Goal: Task Accomplishment & Management: Manage account settings

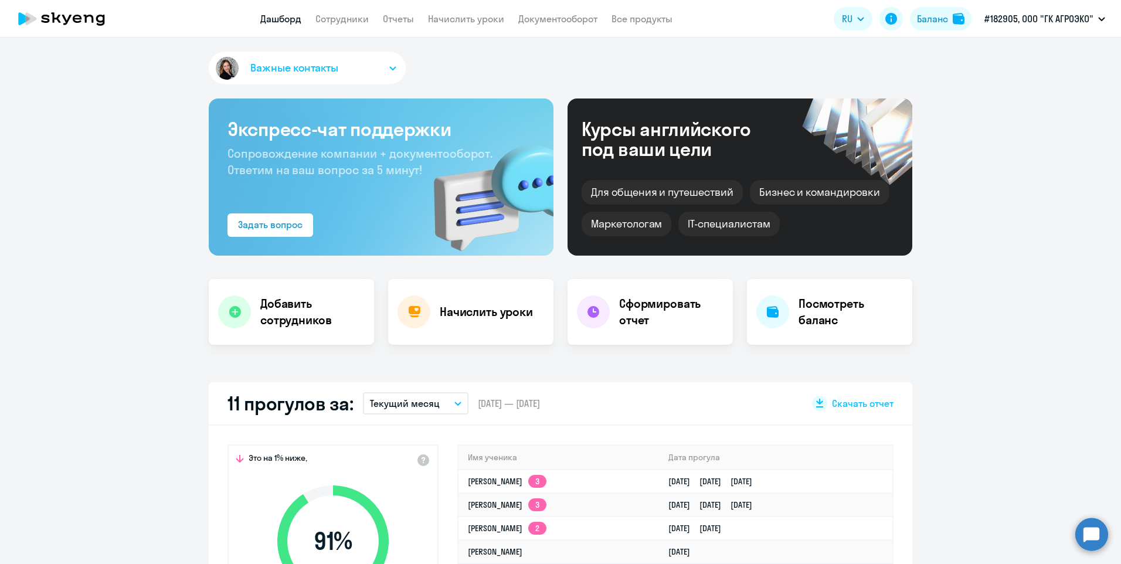
select select "30"
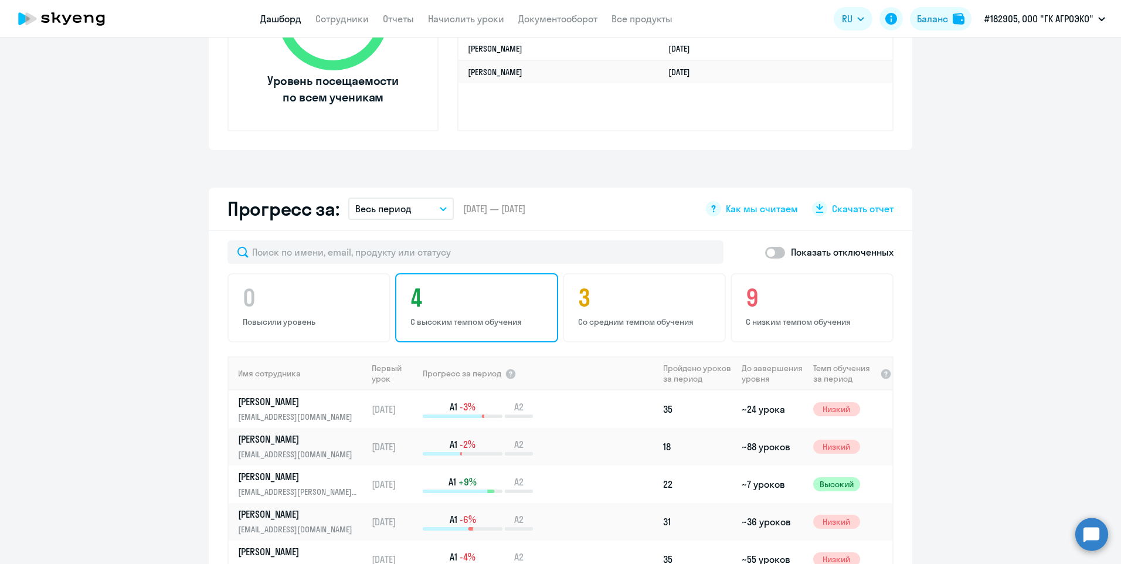
scroll to position [528, 0]
click at [445, 319] on p "С высоким темпом обучения" at bounding box center [478, 320] width 136 height 11
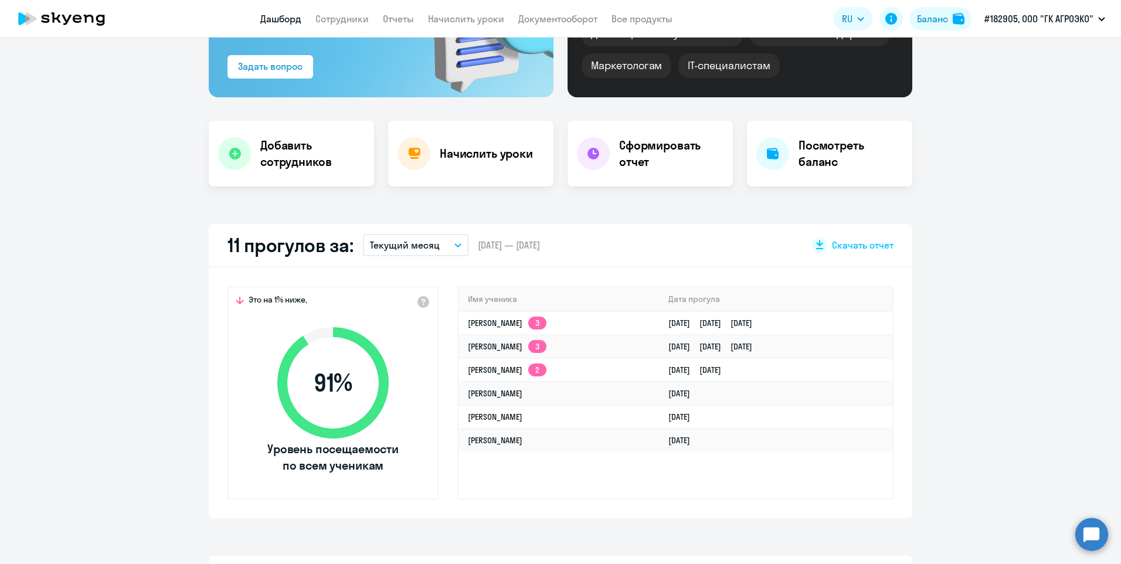
scroll to position [59, 0]
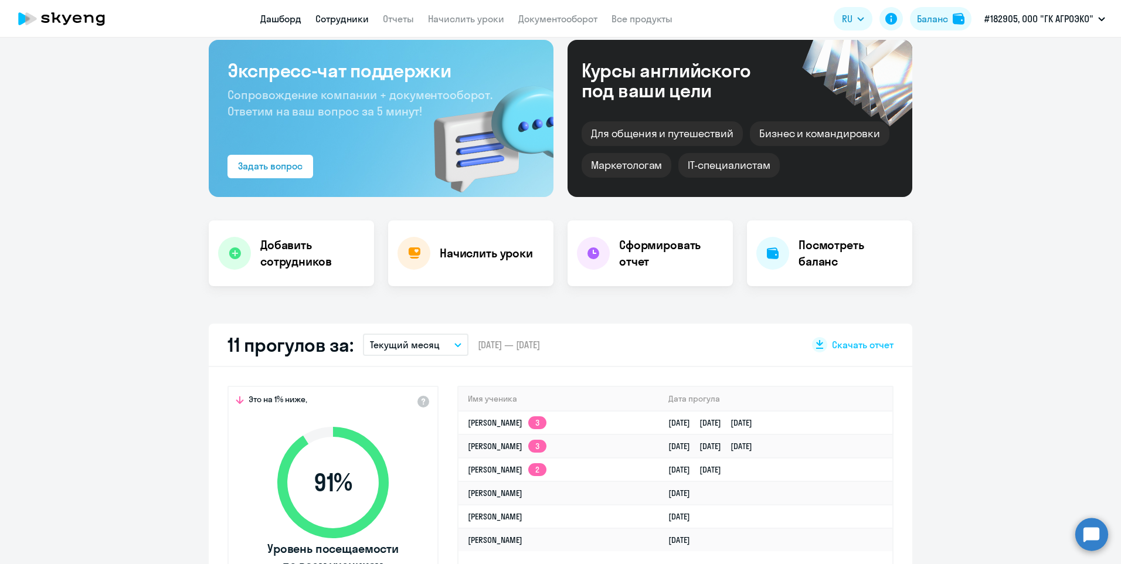
click at [344, 23] on link "Сотрудники" at bounding box center [341, 19] width 53 height 12
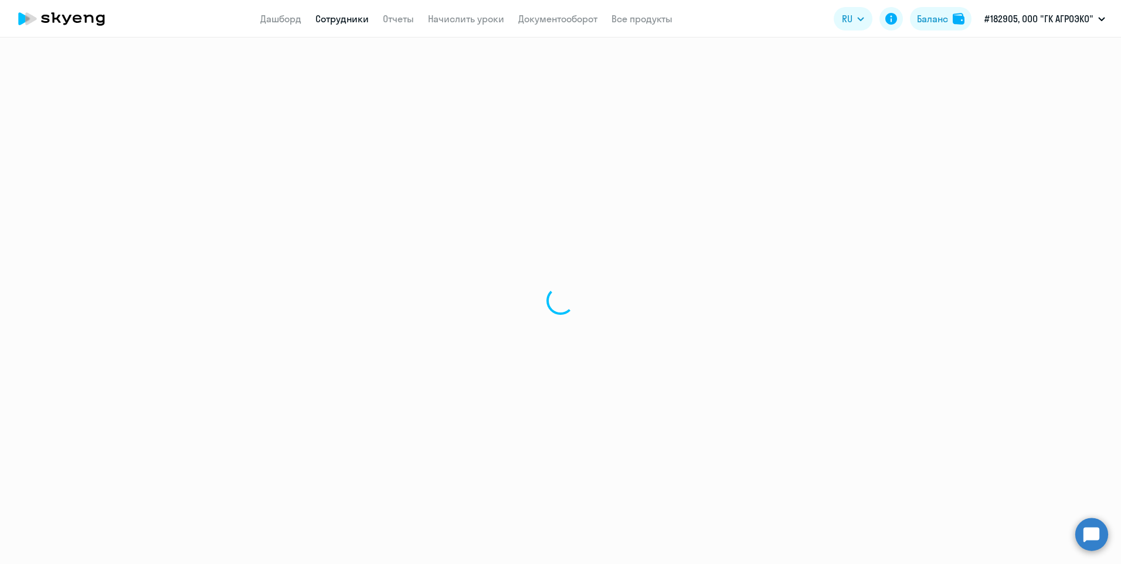
select select "30"
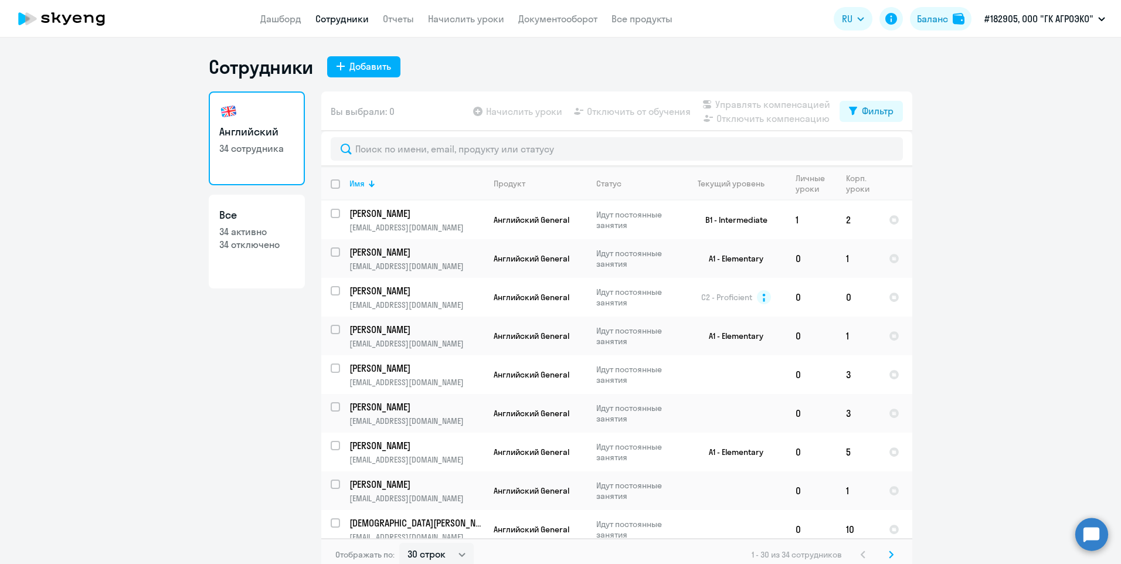
click at [246, 268] on link "Все 34 активно 34 отключено" at bounding box center [257, 242] width 96 height 94
select select "30"
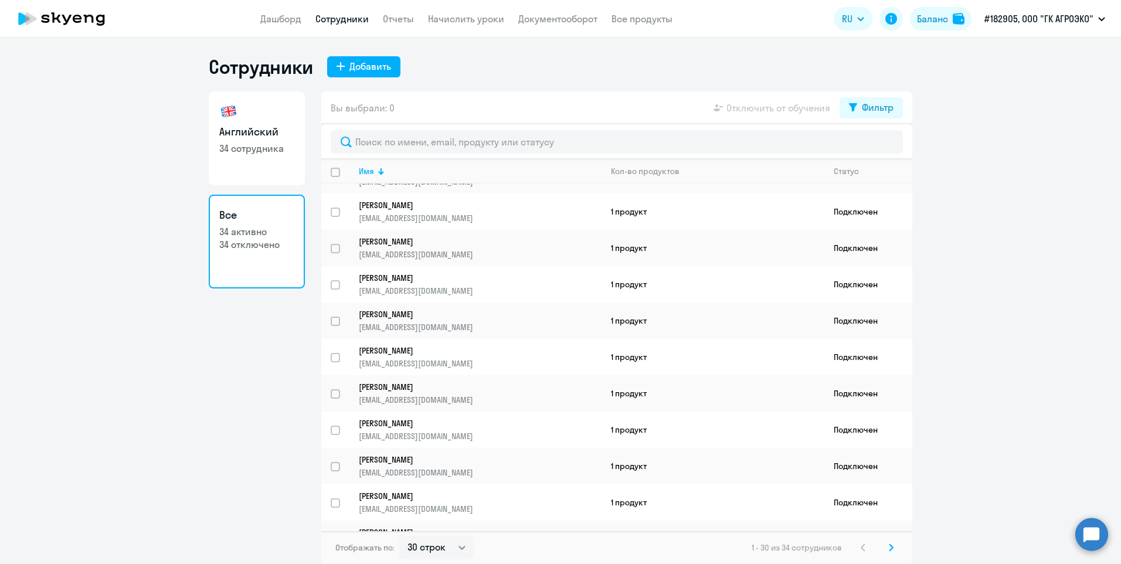
scroll to position [743, 0]
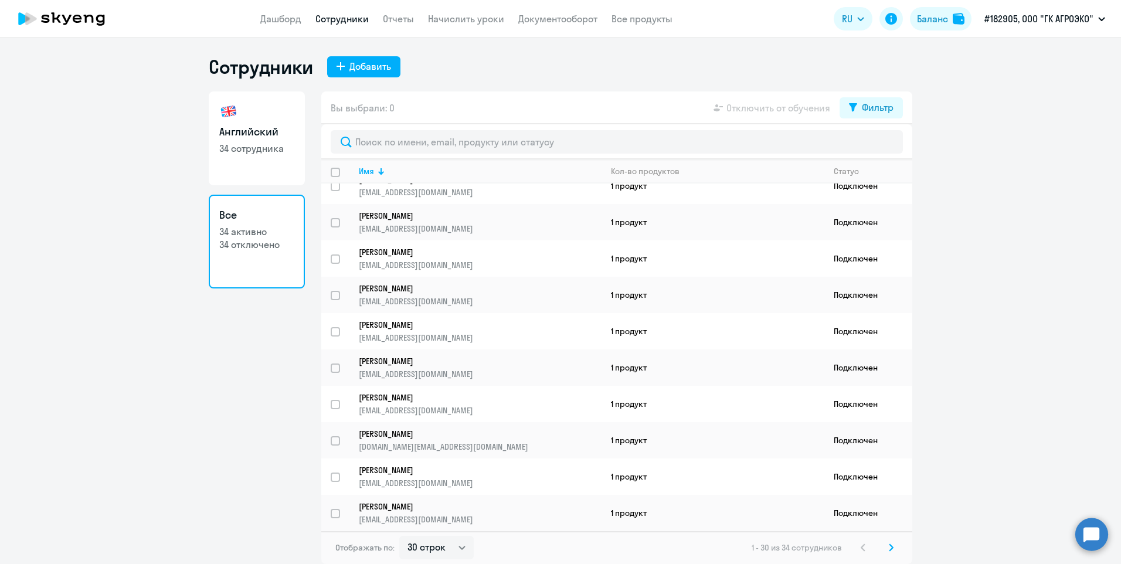
click at [892, 552] on svg-icon at bounding box center [891, 548] width 14 height 14
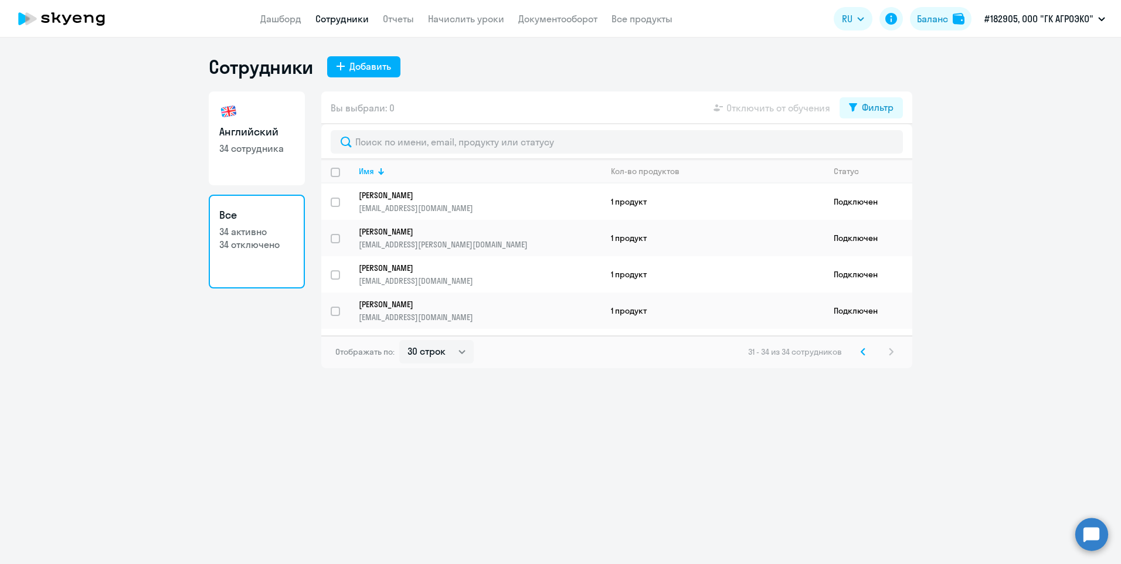
click at [863, 357] on svg-icon at bounding box center [863, 352] width 14 height 14
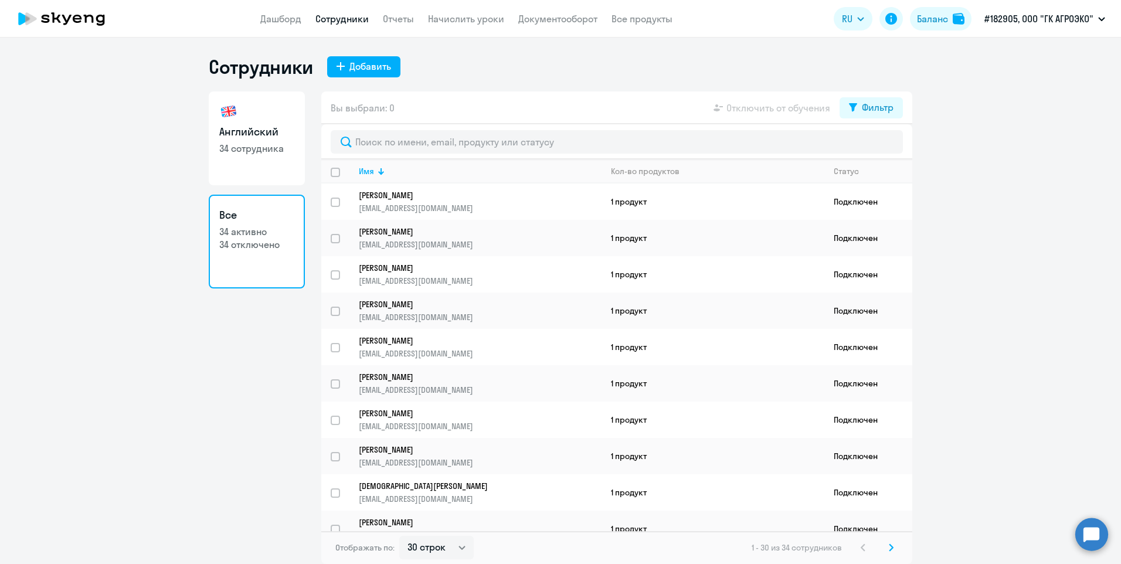
click at [334, 174] on input "deselect all" at bounding box center [342, 179] width 23 height 23
checkbox input "true"
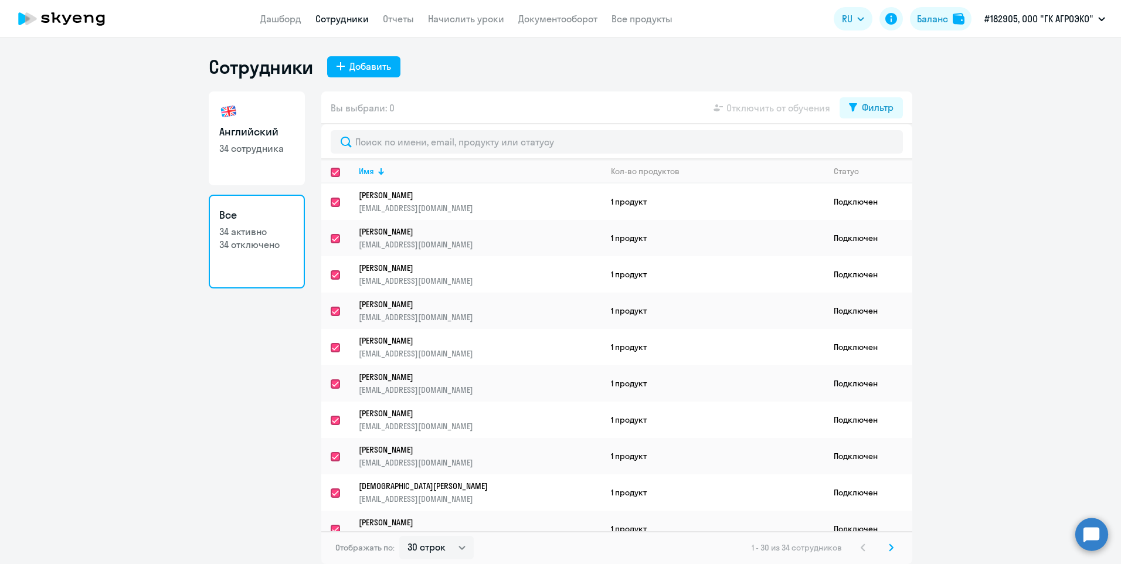
checkbox input "true"
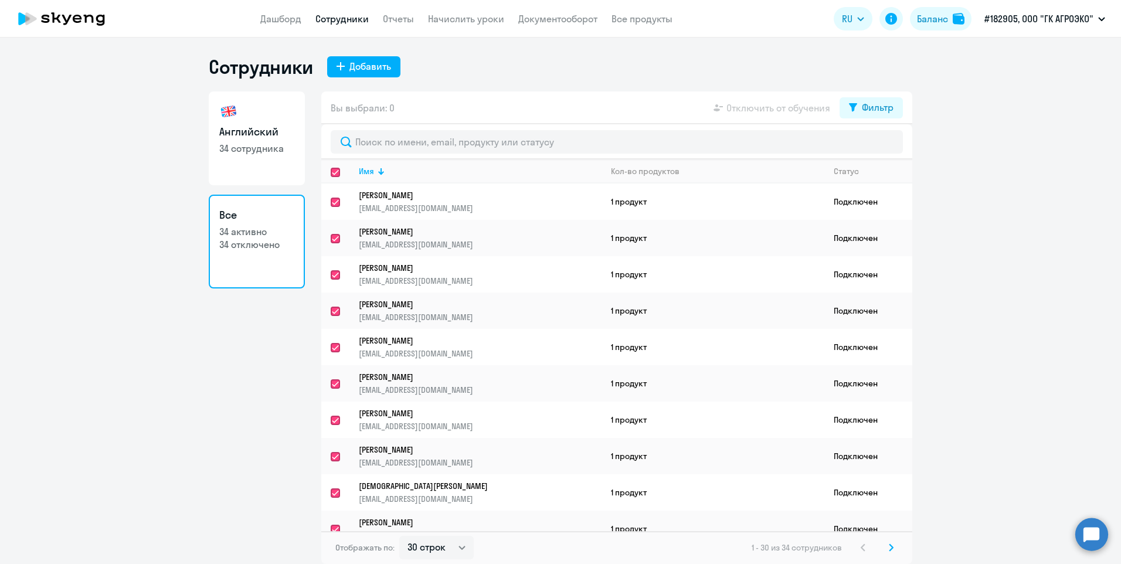
checkbox input "true"
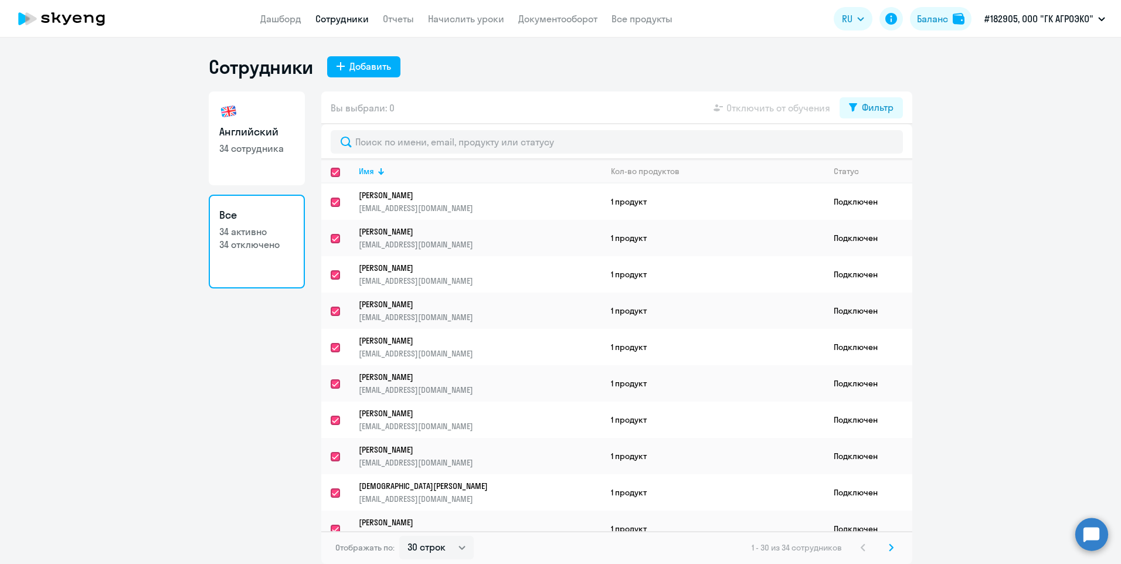
checkbox input "true"
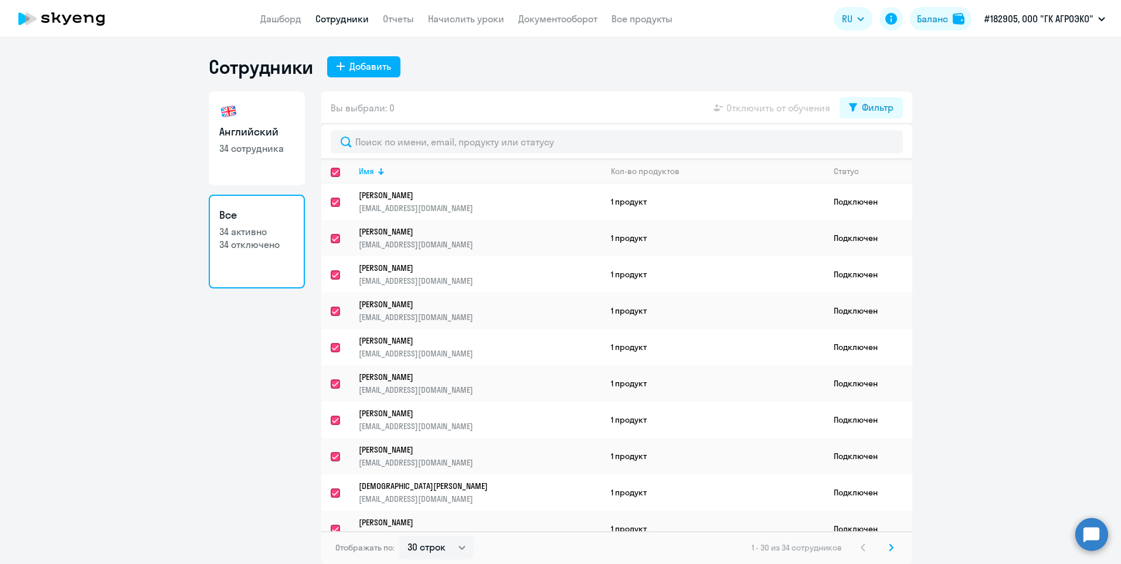
checkbox input "true"
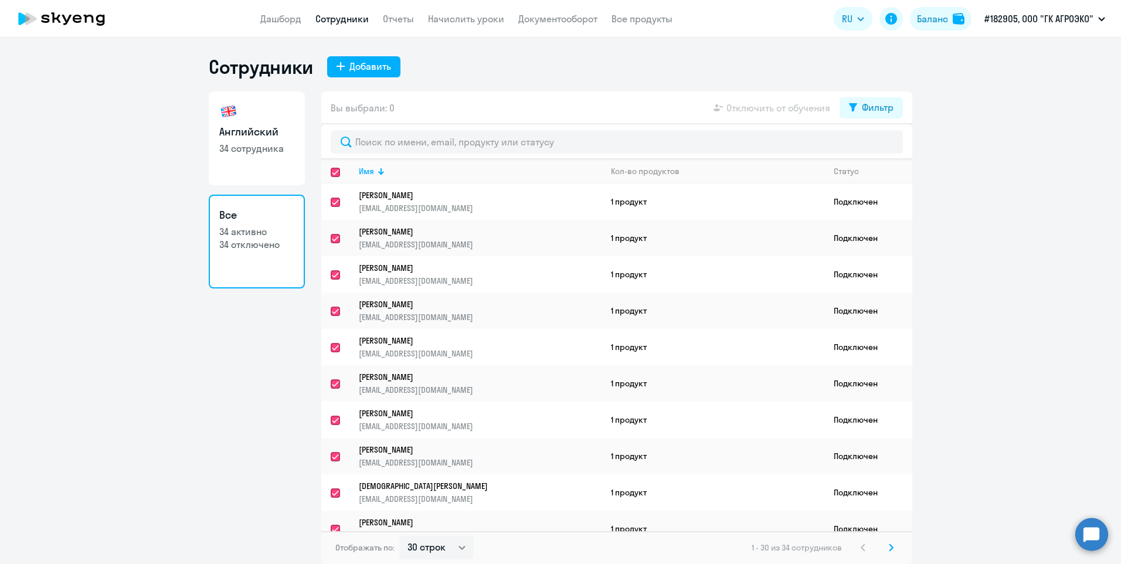
checkbox input "true"
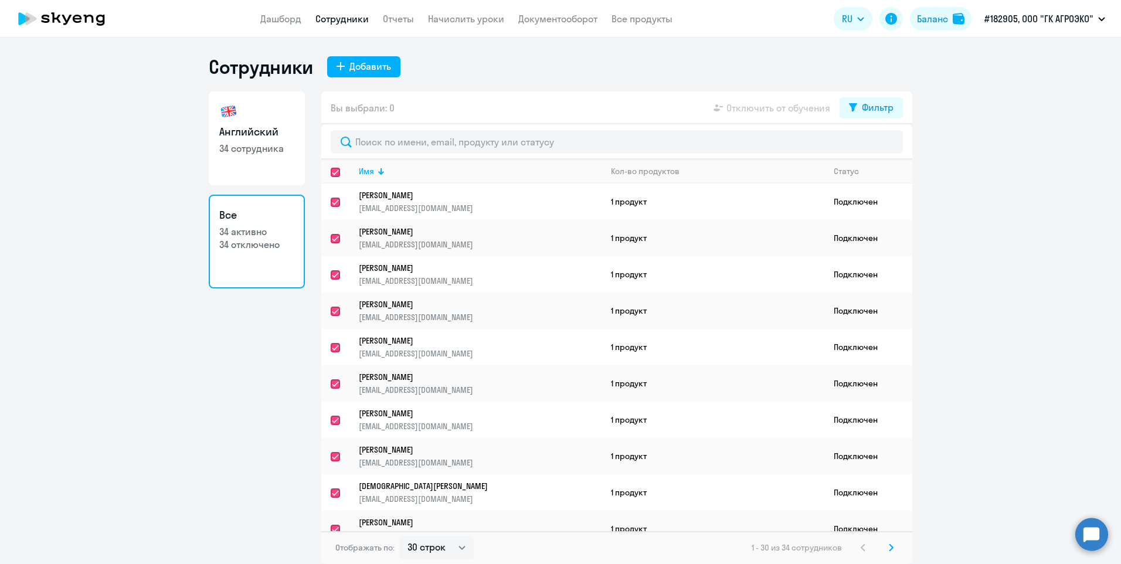
checkbox input "true"
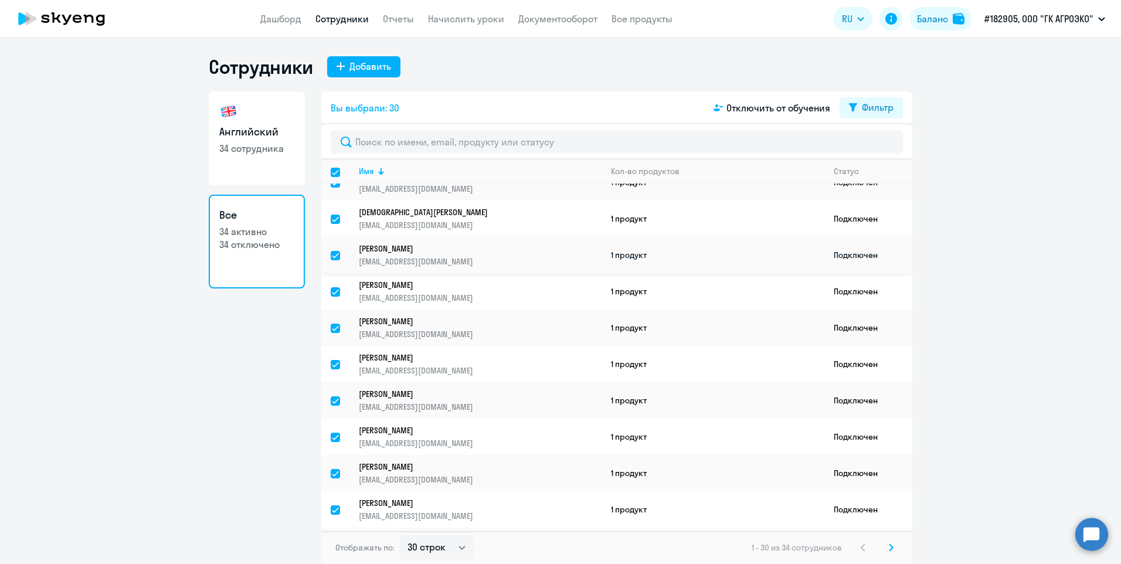
scroll to position [39, 0]
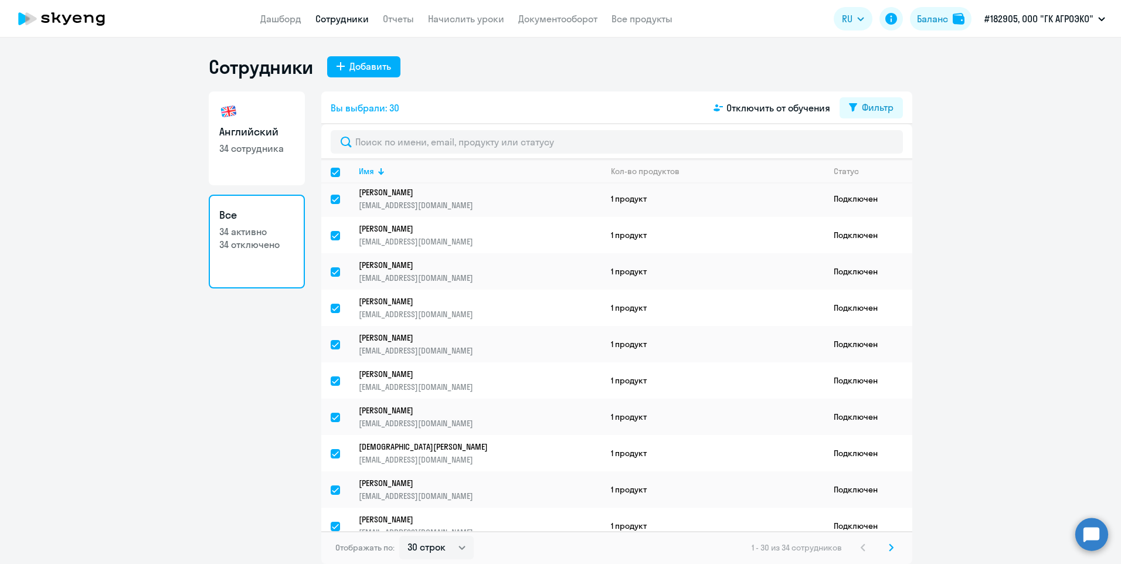
click at [339, 174] on input "select all" at bounding box center [342, 179] width 23 height 23
checkbox input "false"
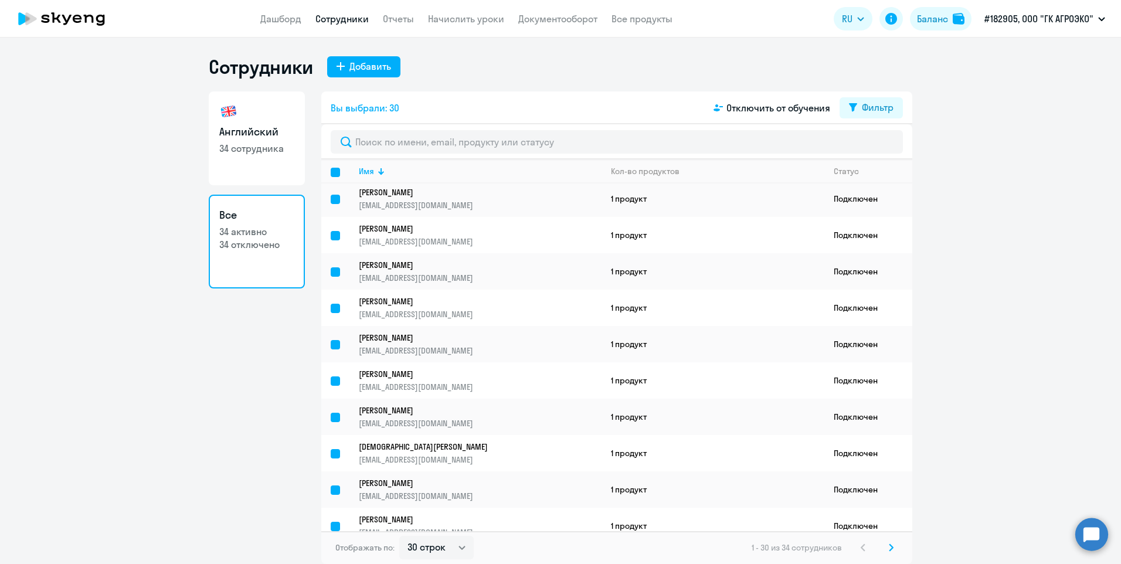
checkbox input "false"
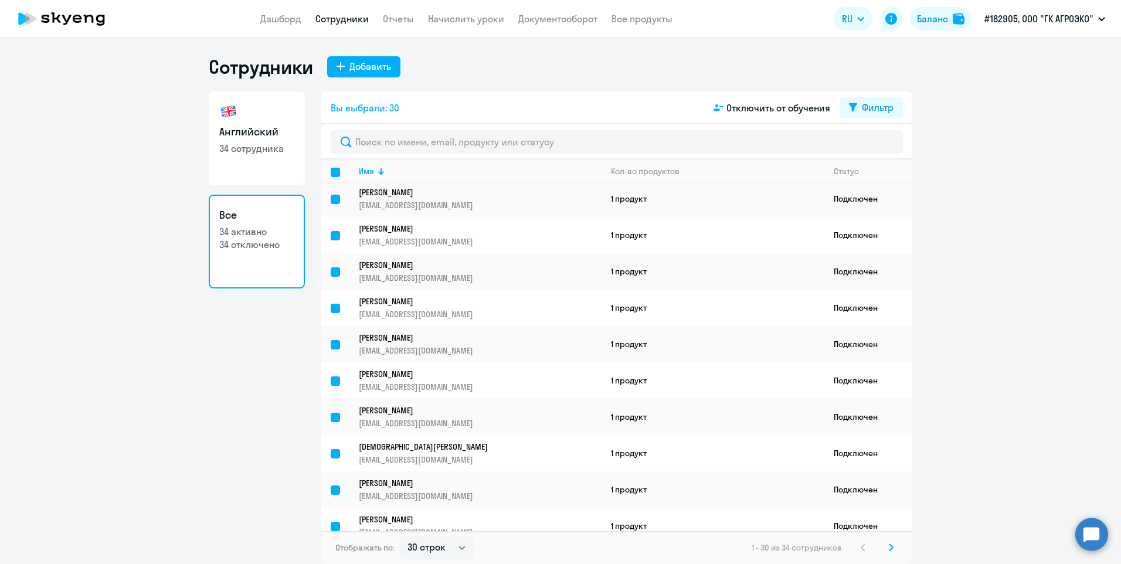
checkbox input "false"
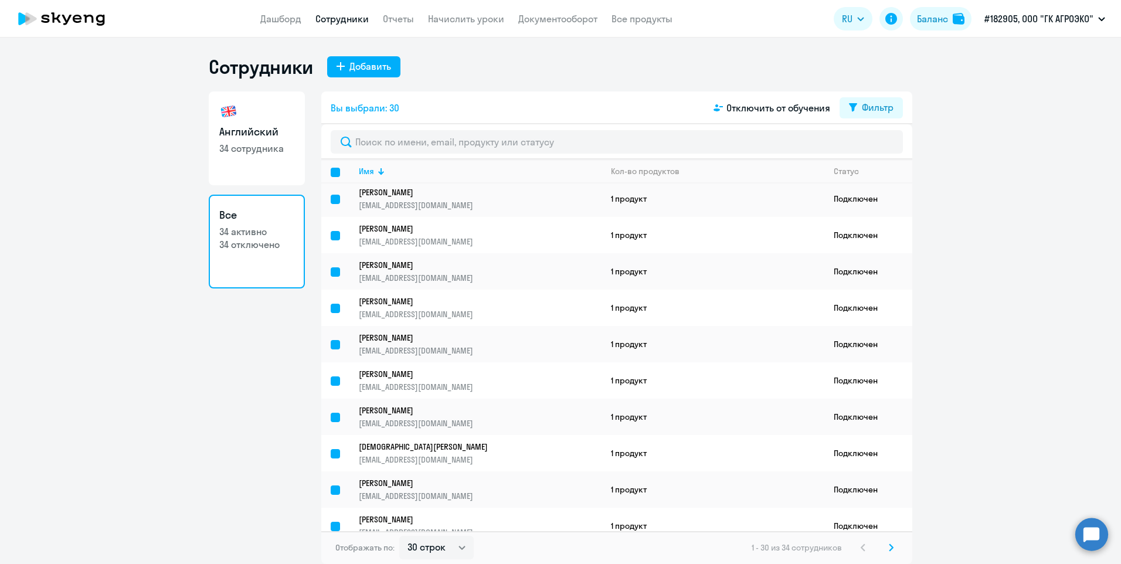
checkbox input "false"
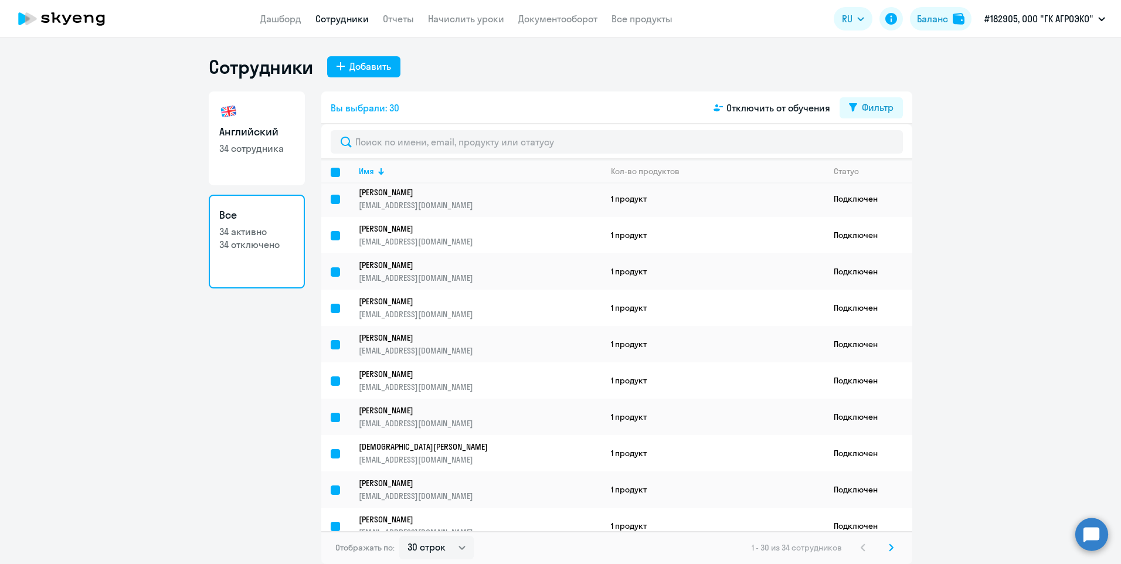
checkbox input "false"
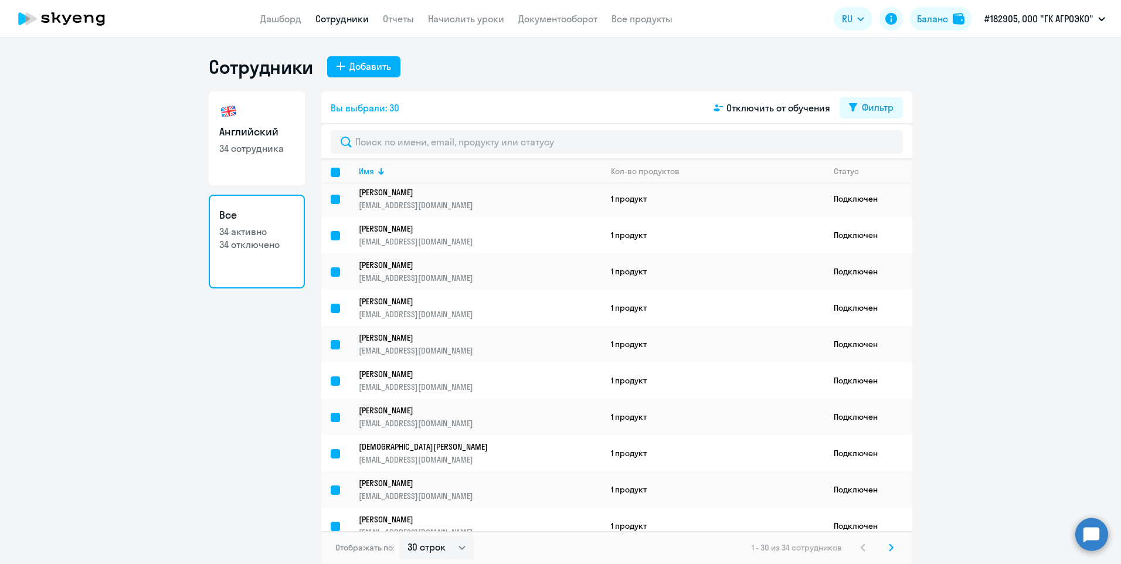
checkbox input "false"
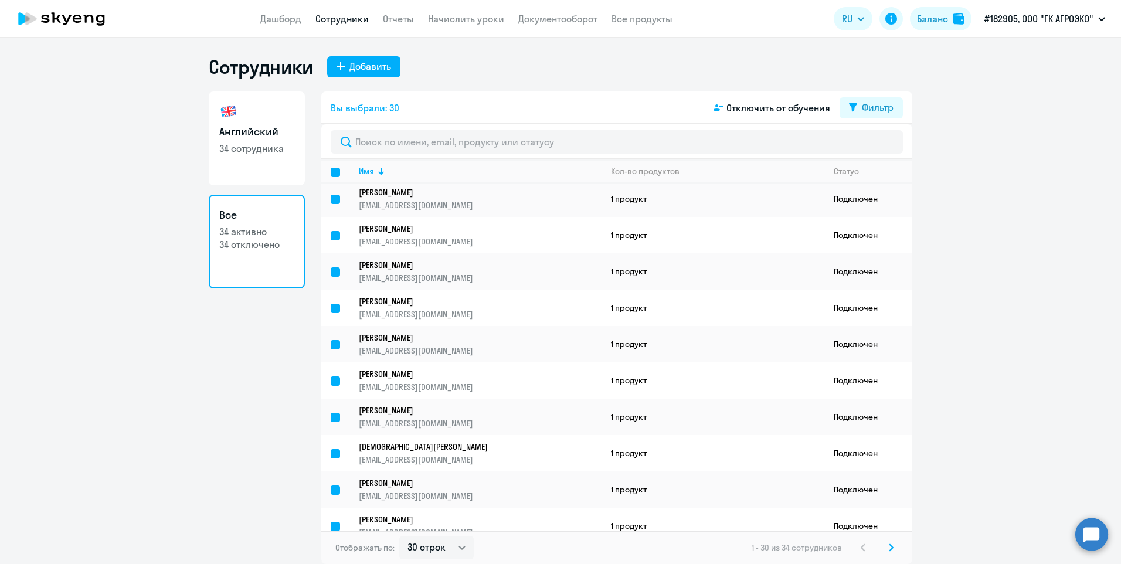
checkbox input "false"
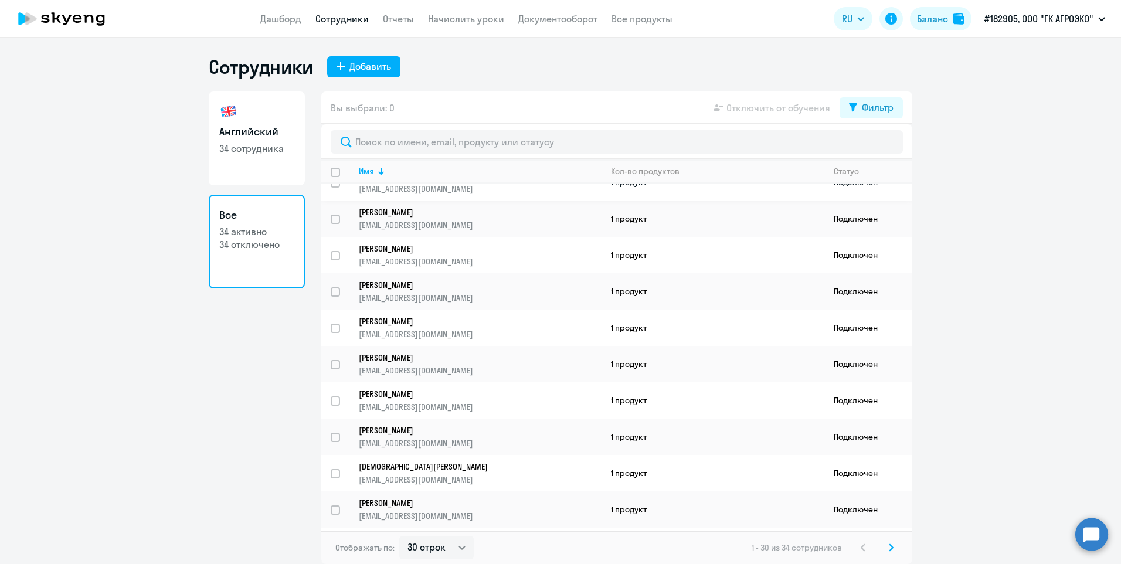
scroll to position [0, 0]
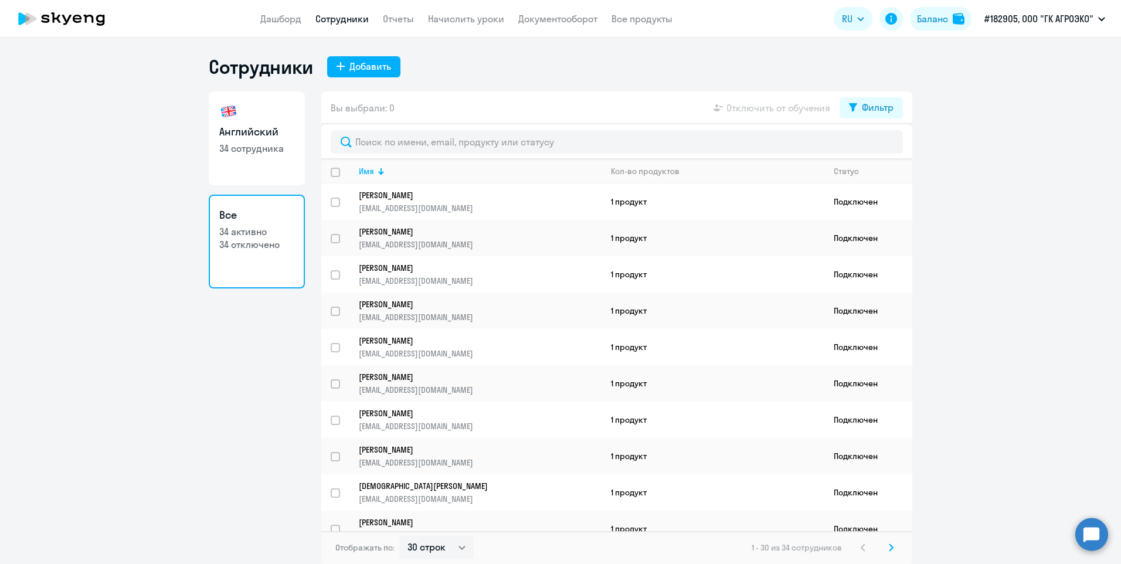
click at [399, 25] on app-menu-item-link "Отчеты" at bounding box center [398, 19] width 31 height 15
click at [368, 172] on div "Имя" at bounding box center [366, 171] width 15 height 11
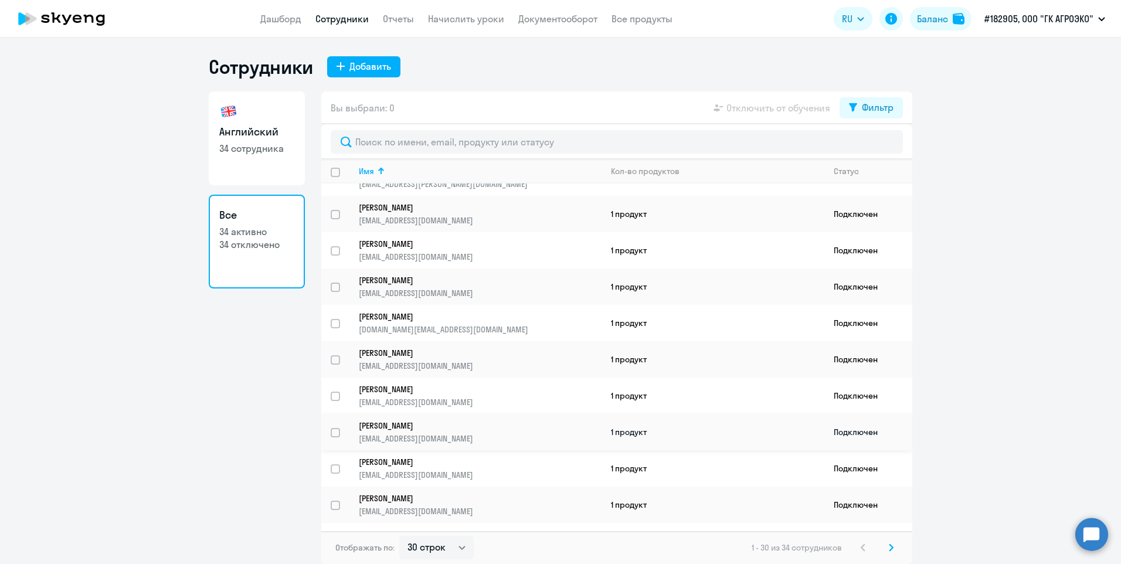
scroll to position [117, 0]
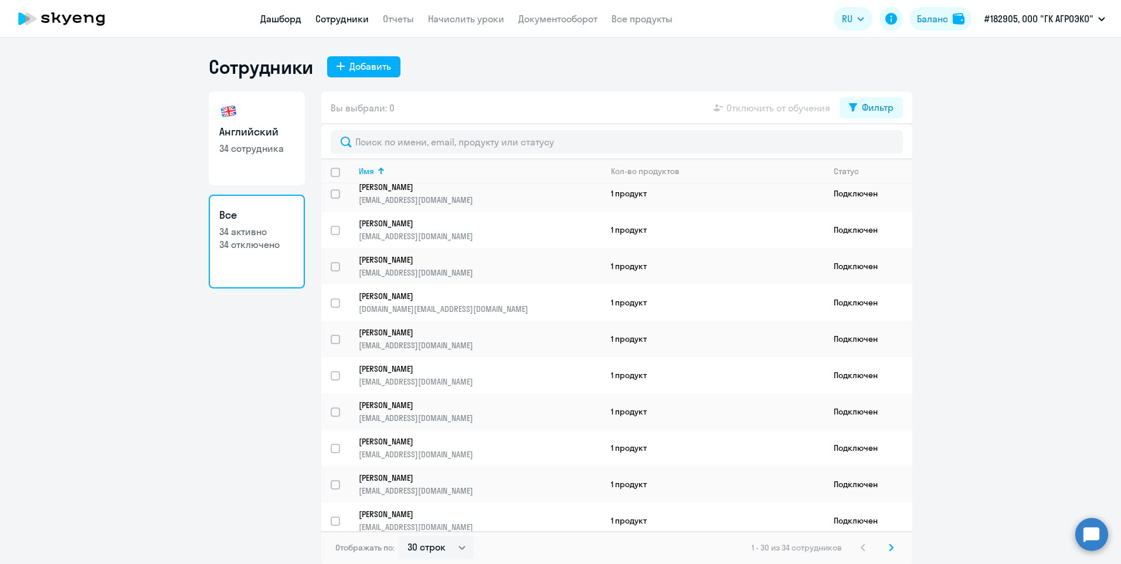
click at [283, 23] on link "Дашборд" at bounding box center [280, 19] width 41 height 12
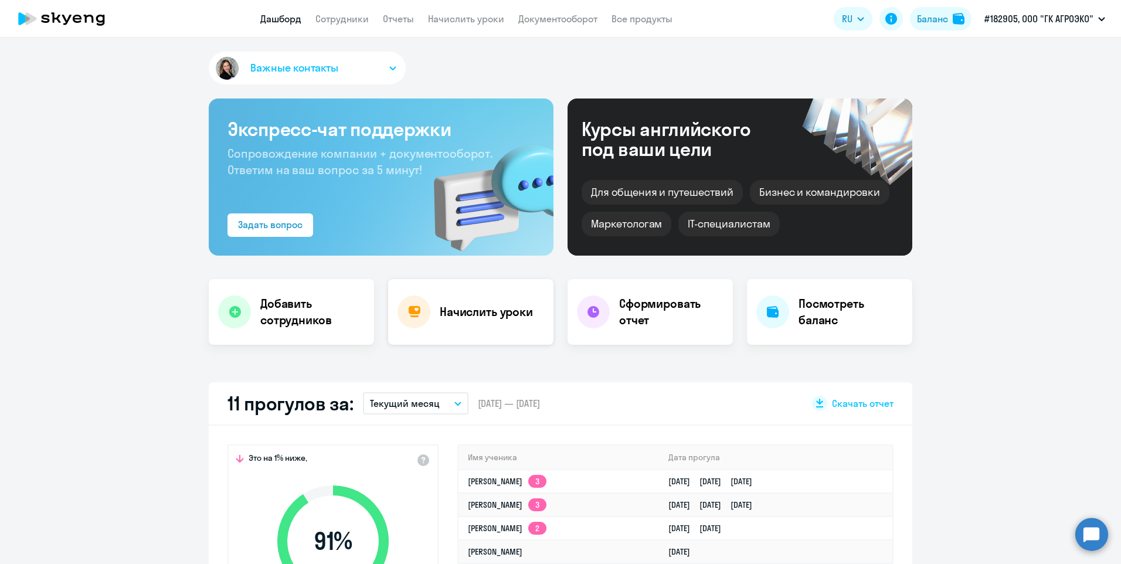
select select "30"
click at [478, 317] on h4 "Начислить уроки" at bounding box center [486, 312] width 93 height 16
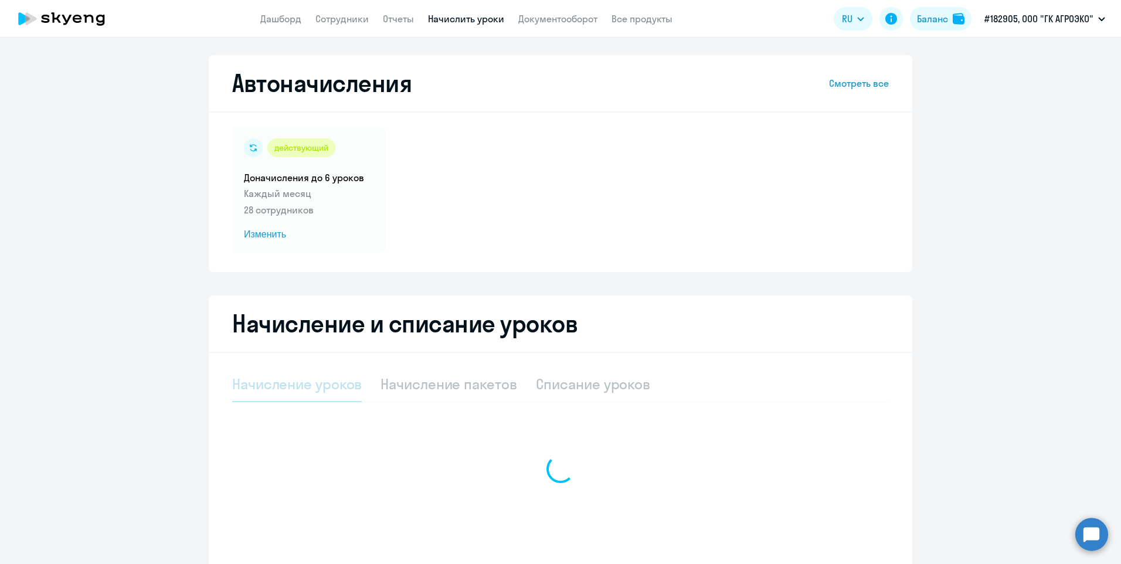
select select "10"
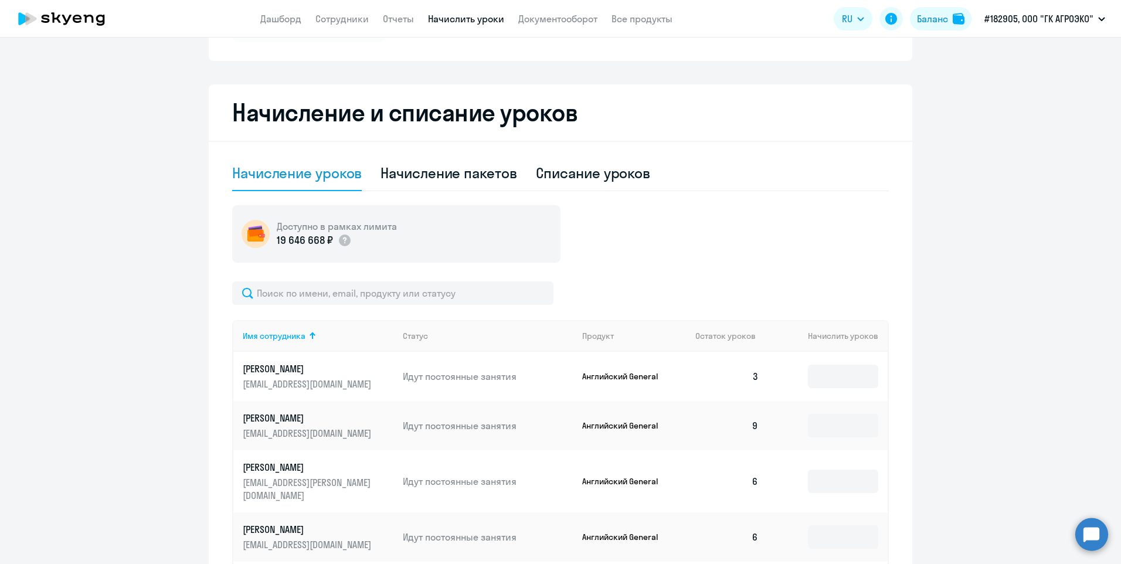
scroll to position [117, 0]
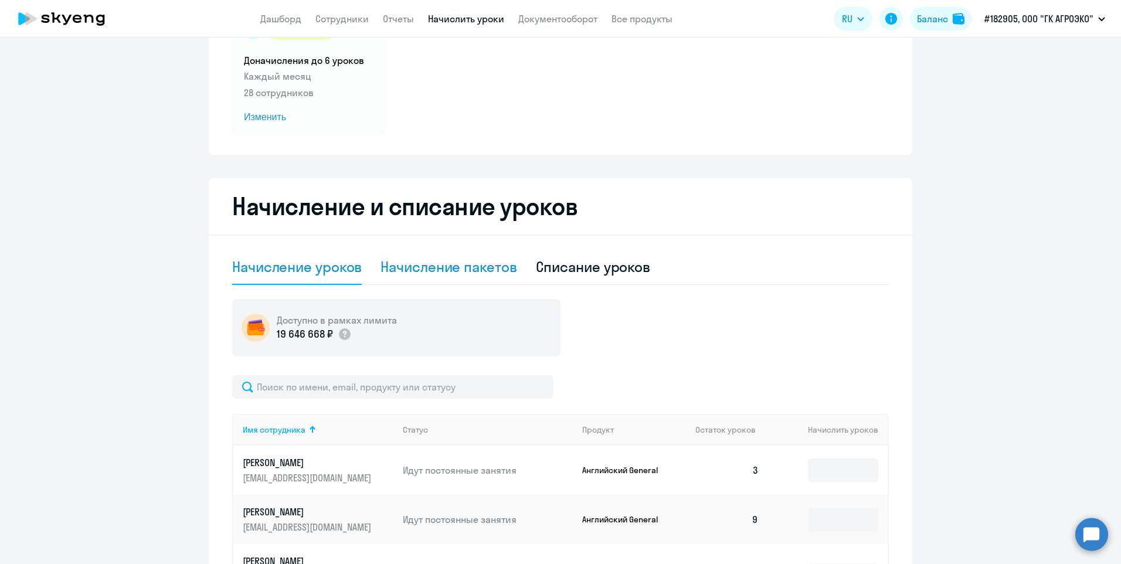
click at [413, 274] on div "Начисление пакетов" at bounding box center [449, 266] width 136 height 19
select select "10"
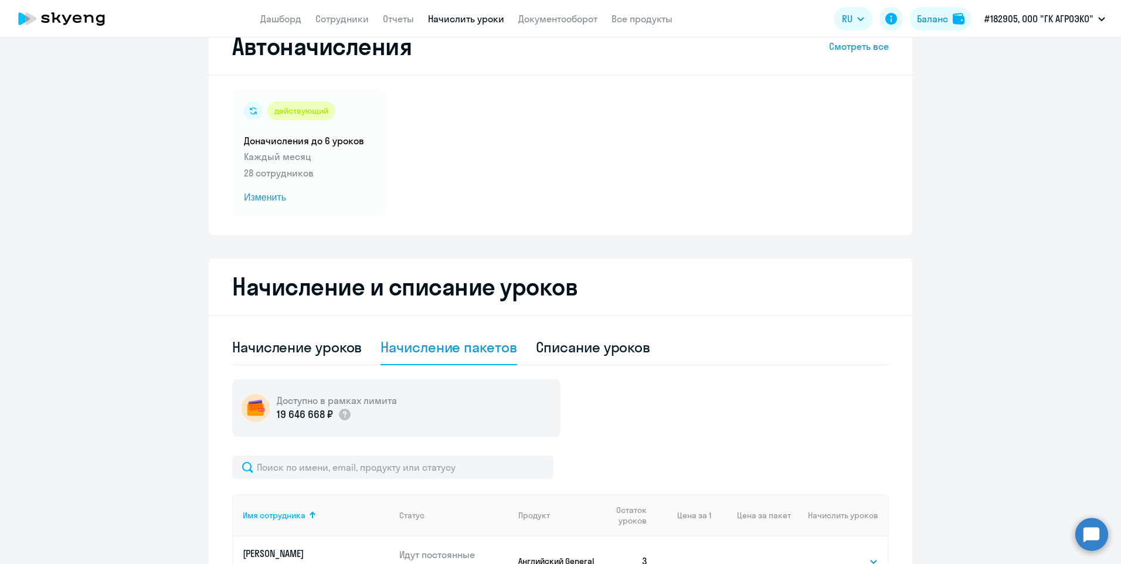
scroll to position [0, 0]
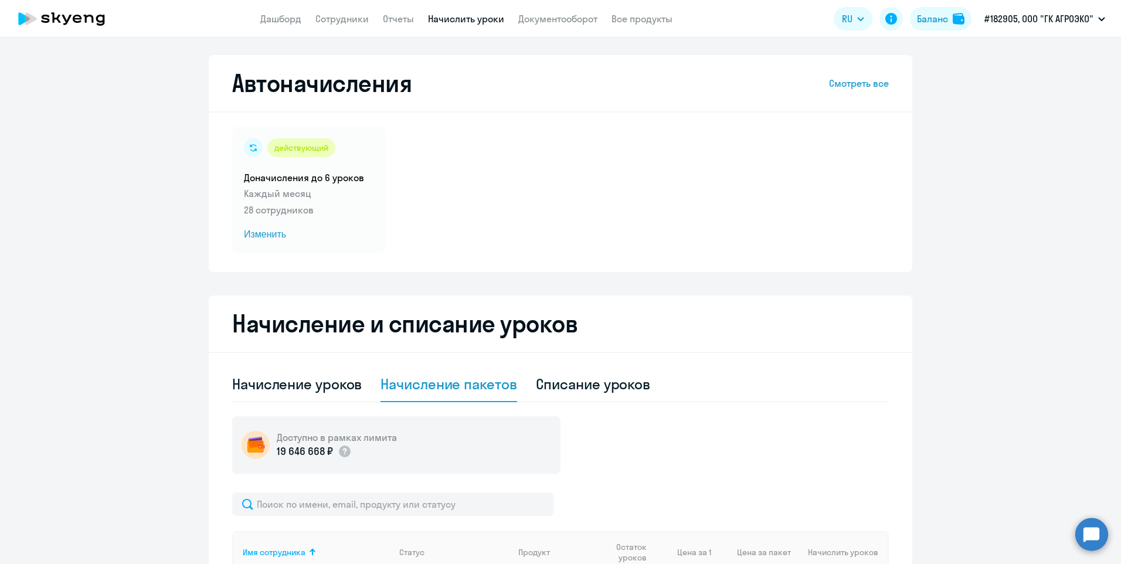
click at [401, 25] on app-menu-item-link "Отчеты" at bounding box center [398, 19] width 31 height 15
click at [401, 22] on link "Отчеты" at bounding box center [398, 19] width 31 height 12
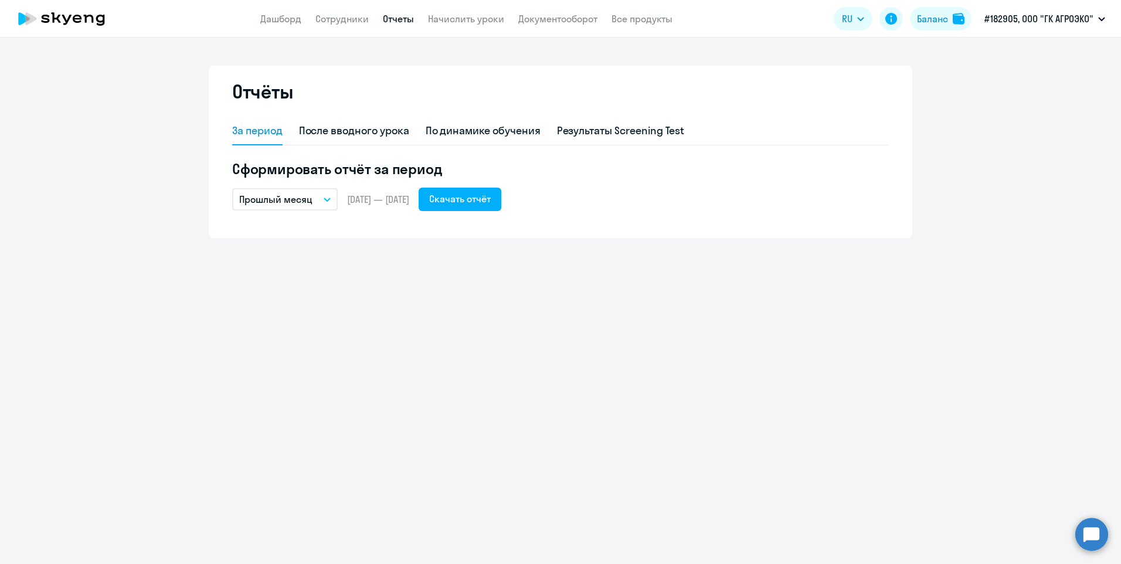
click at [462, 28] on app-header "Дашборд Сотрудники Отчеты Начислить уроки Документооборот Все продукты Дашборд …" at bounding box center [560, 19] width 1121 height 38
click at [464, 19] on link "Начислить уроки" at bounding box center [466, 19] width 76 height 12
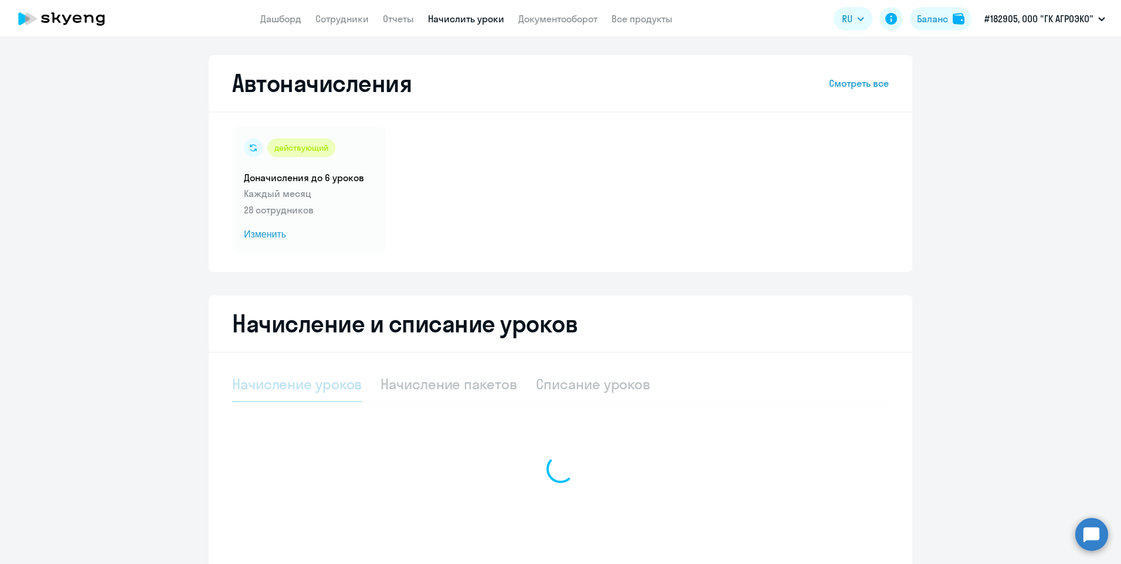
select select "10"
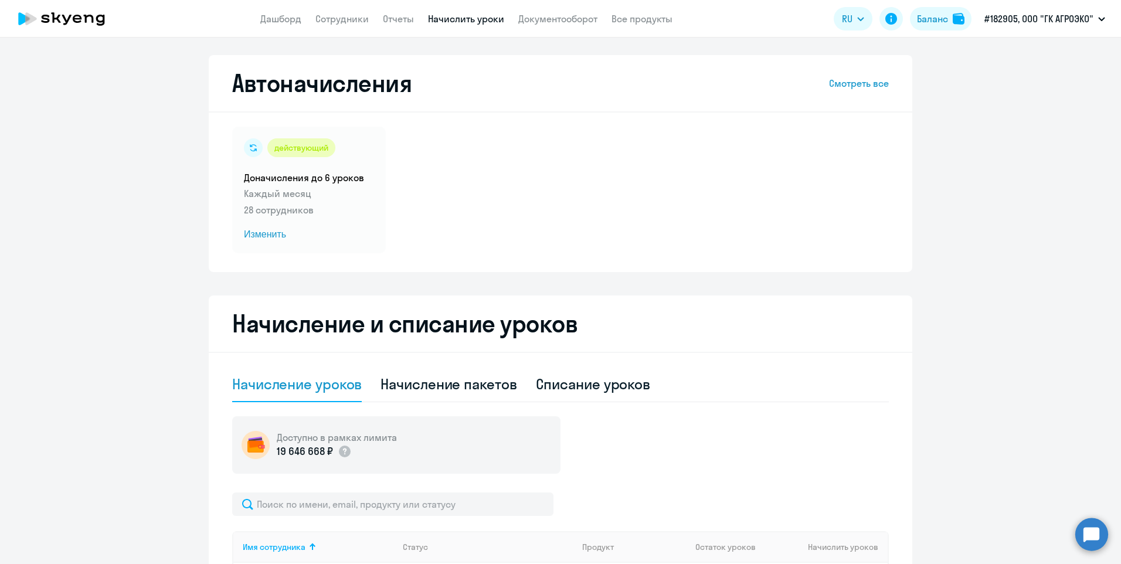
drag, startPoint x: 706, startPoint y: 300, endPoint x: 726, endPoint y: 382, distance: 85.0
drag, startPoint x: 726, startPoint y: 382, endPoint x: 714, endPoint y: 451, distance: 70.2
click at [714, 451] on div "Доступно в рамках лимита 19 646 668 ₽" at bounding box center [560, 444] width 657 height 57
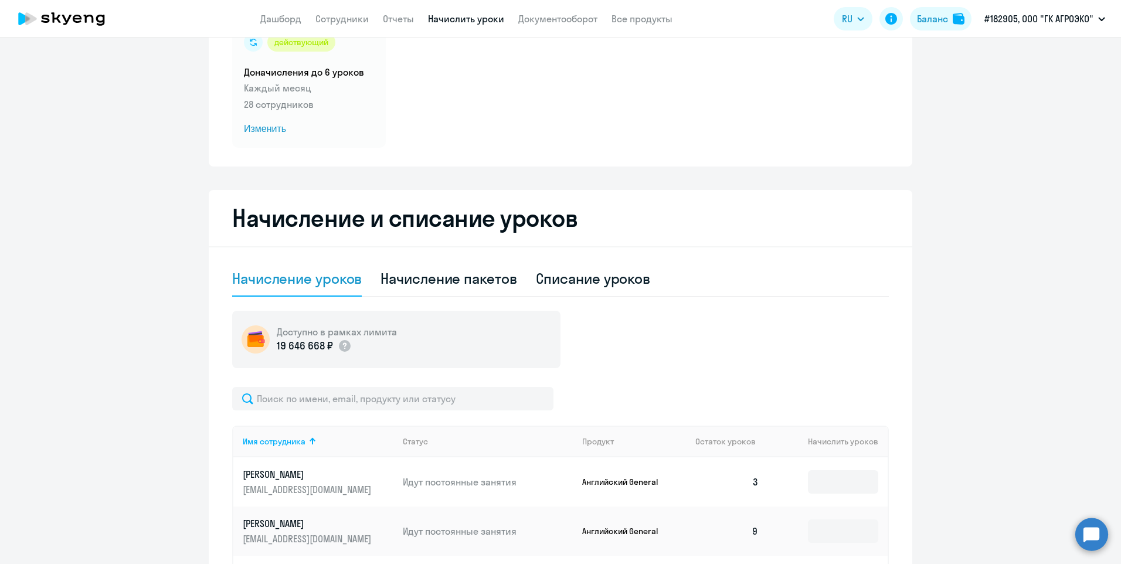
scroll to position [235, 0]
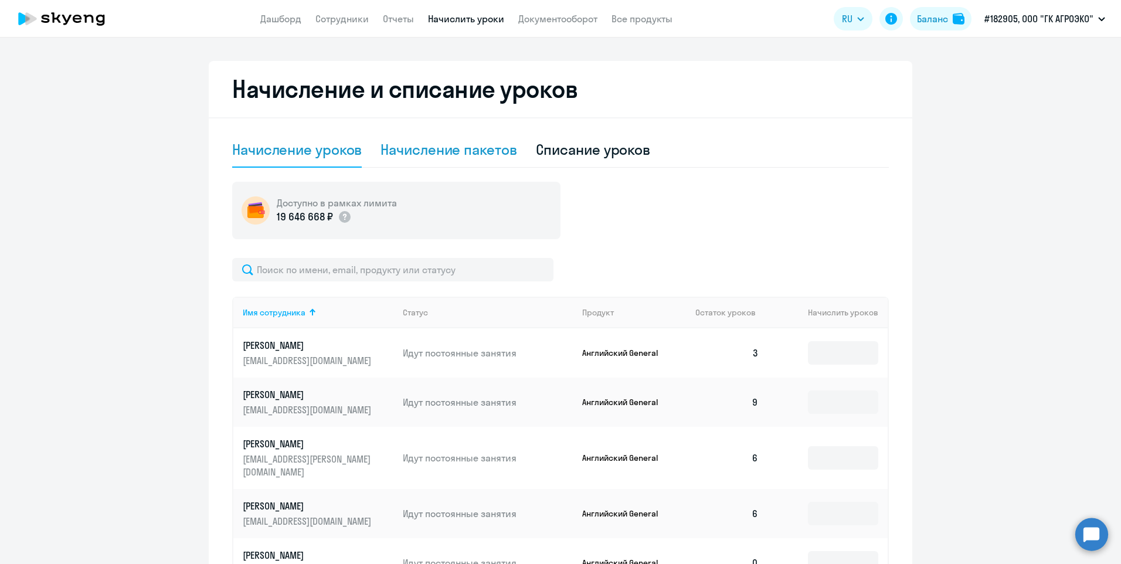
click at [462, 148] on div "Начисление пакетов" at bounding box center [449, 149] width 136 height 19
select select "10"
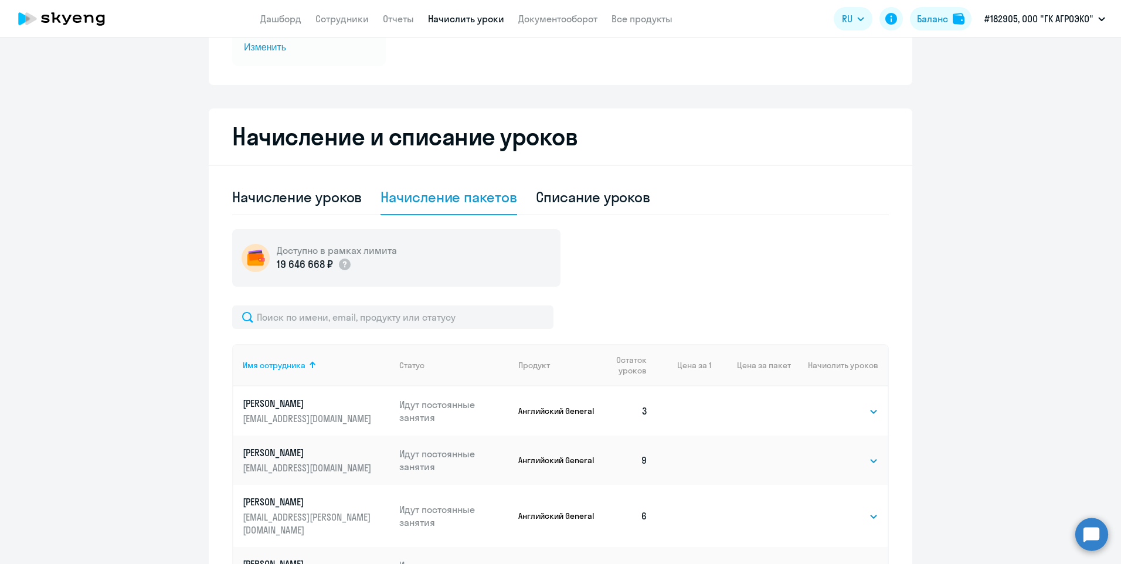
scroll to position [73, 0]
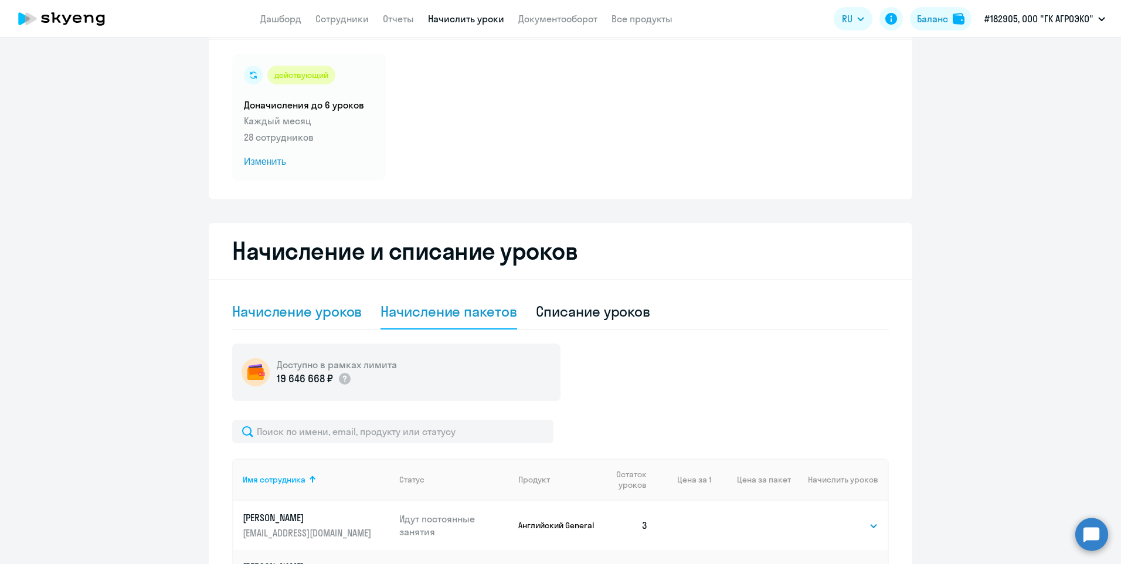
click at [297, 314] on div "Начисление уроков" at bounding box center [297, 311] width 130 height 19
select select "10"
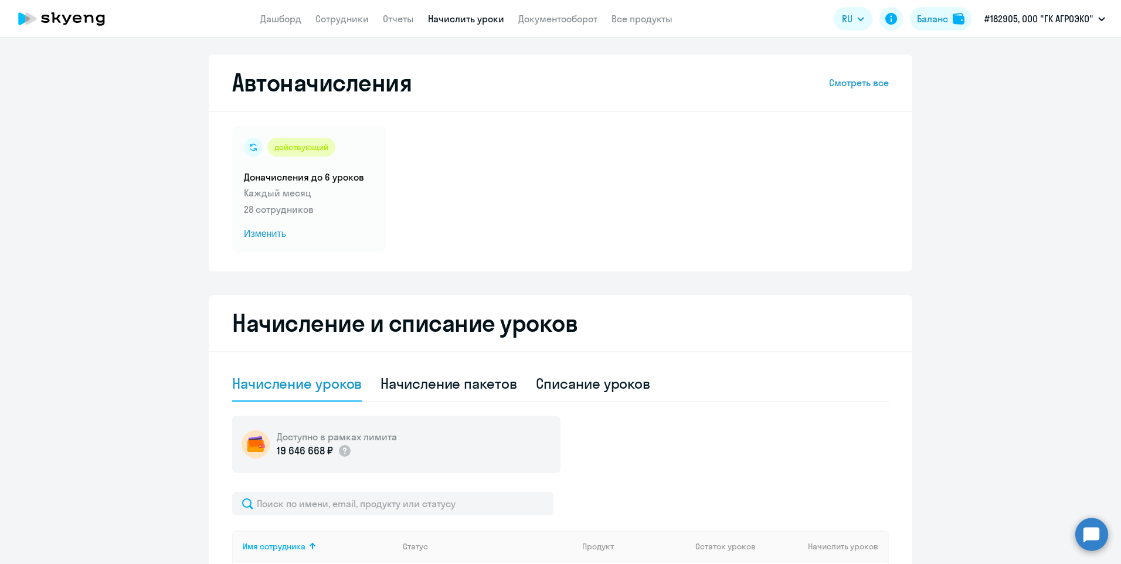
scroll to position [0, 0]
click at [251, 233] on span "Изменить" at bounding box center [309, 235] width 130 height 14
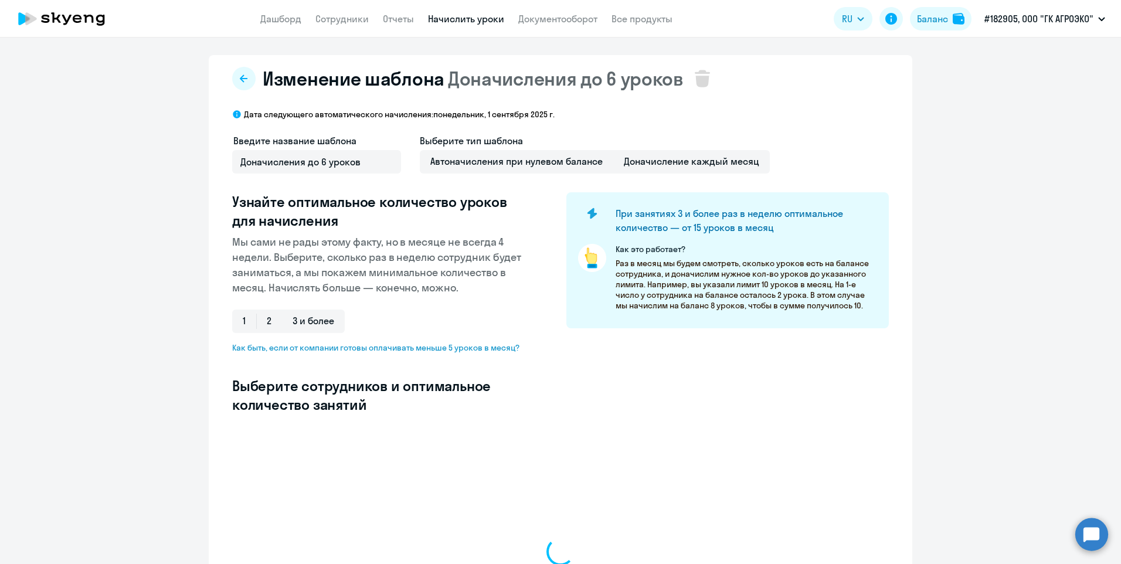
select select "10"
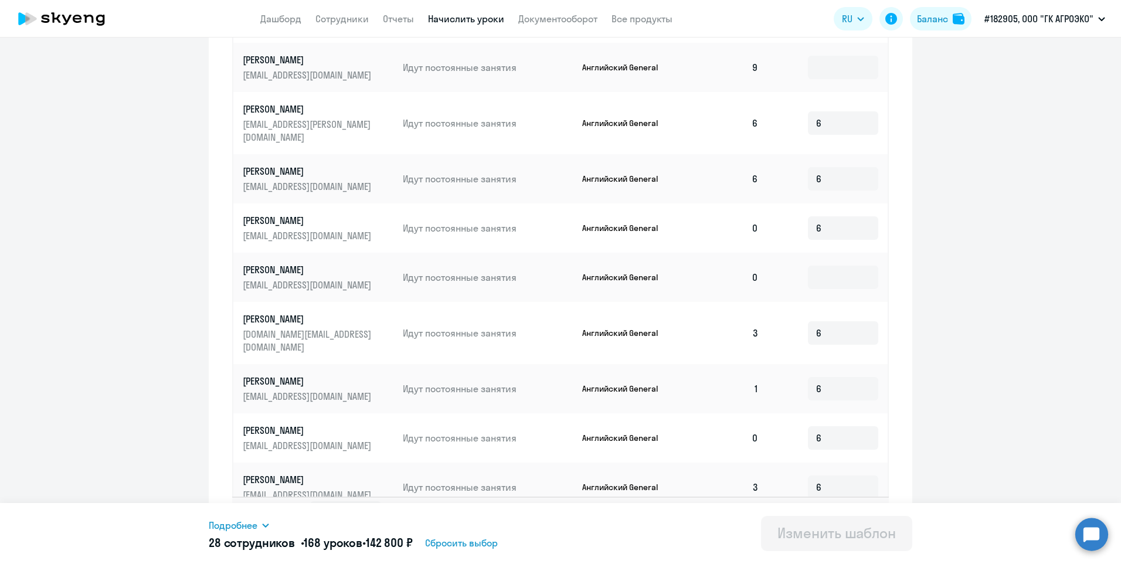
scroll to position [525, 0]
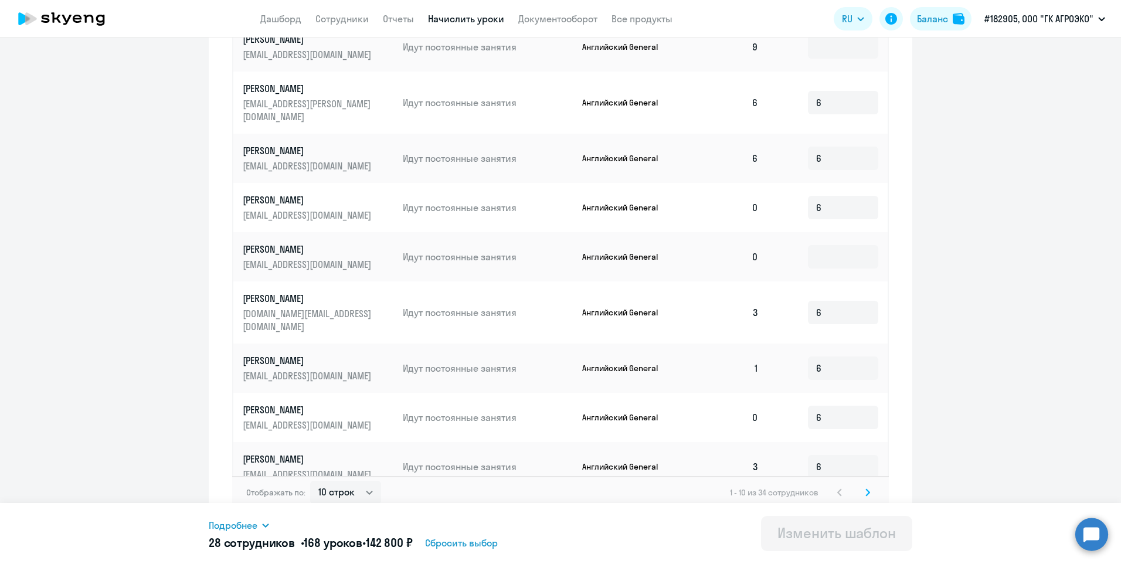
click at [865, 488] on icon at bounding box center [867, 492] width 5 height 8
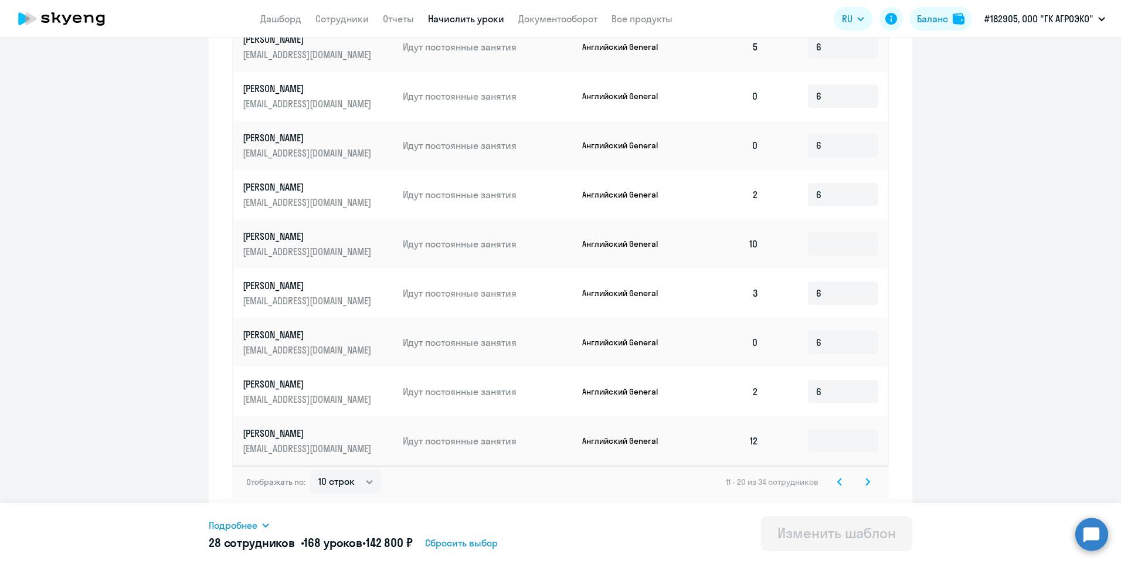
click at [865, 484] on icon at bounding box center [867, 482] width 5 height 8
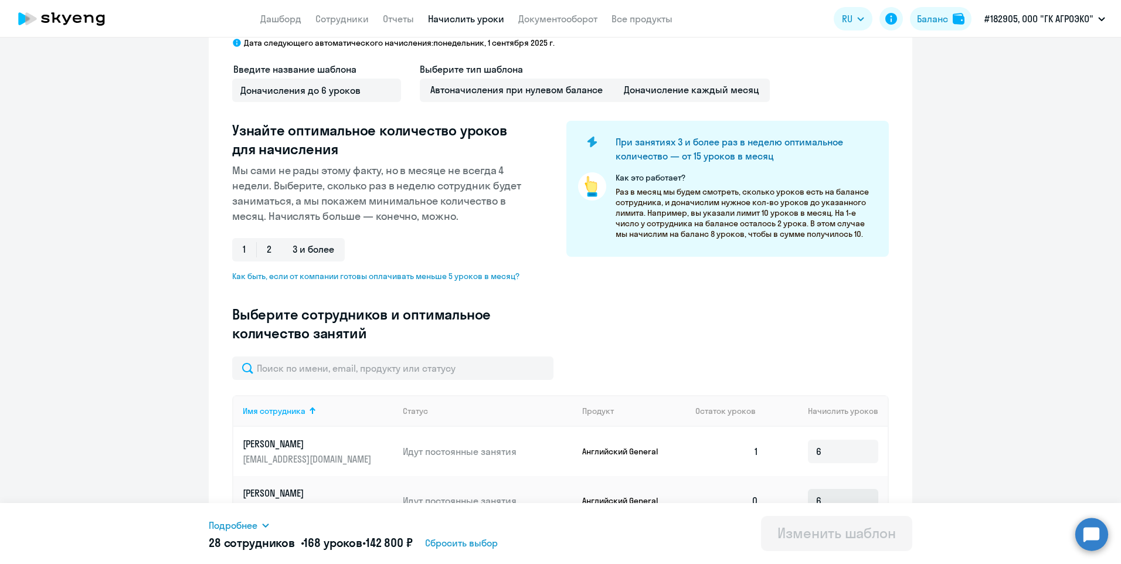
scroll to position [230, 0]
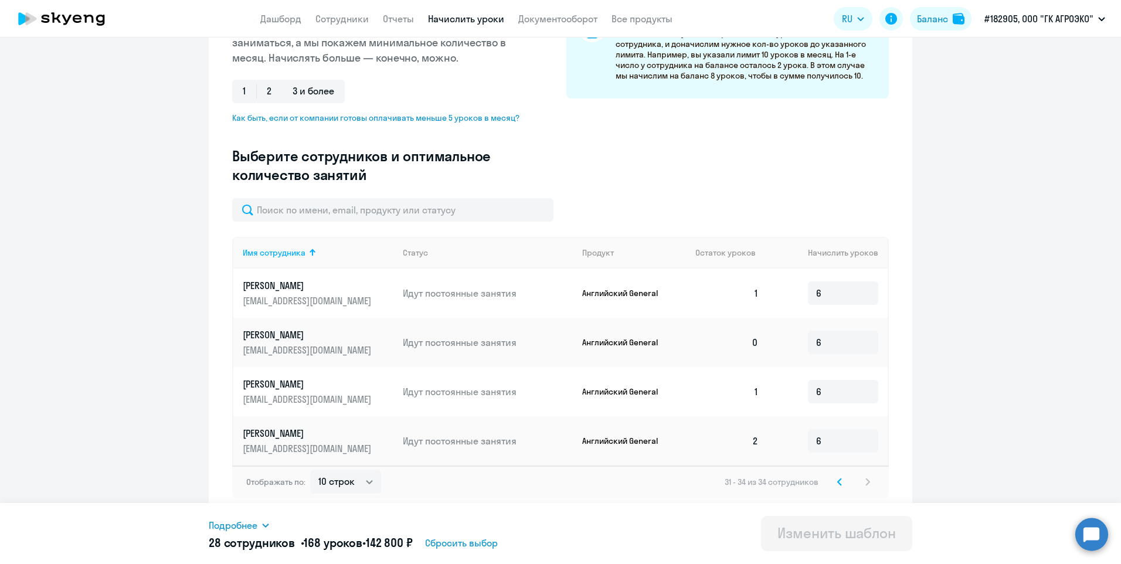
click at [837, 480] on icon at bounding box center [839, 482] width 5 height 8
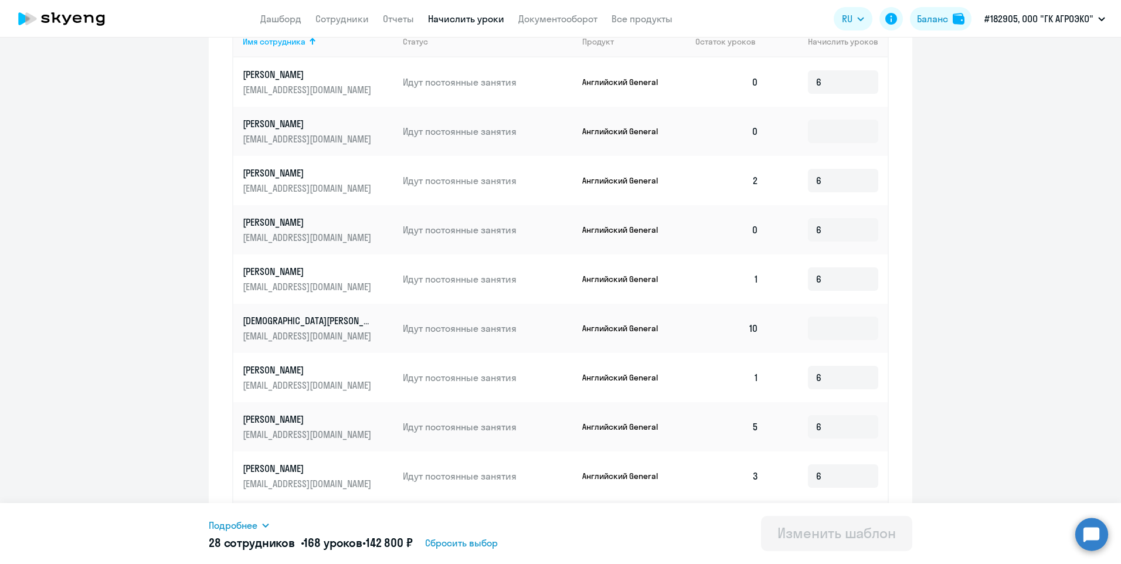
scroll to position [525, 0]
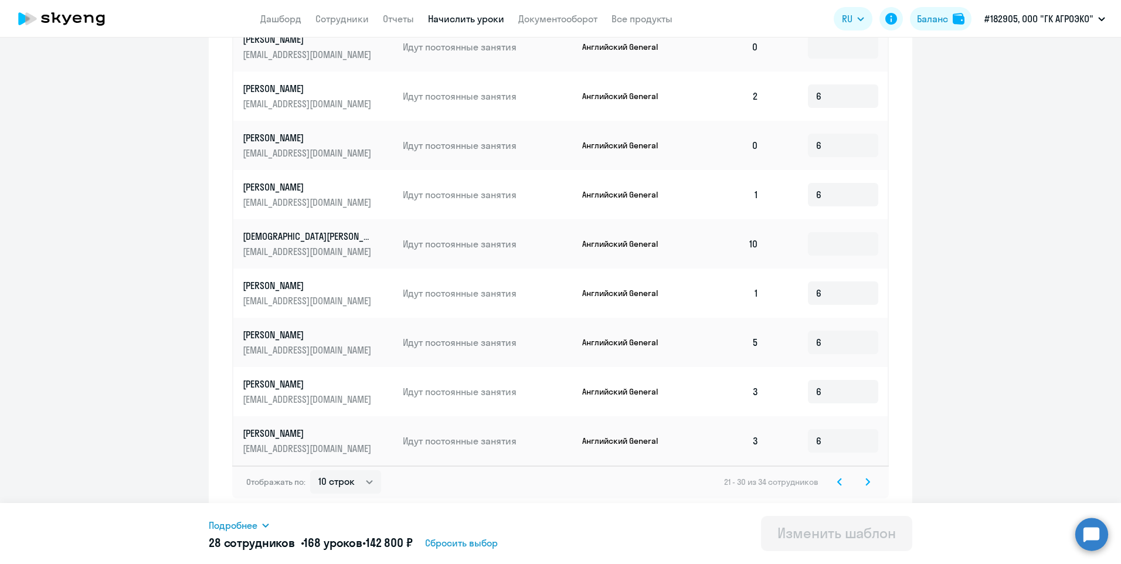
click at [866, 484] on icon at bounding box center [868, 481] width 4 height 6
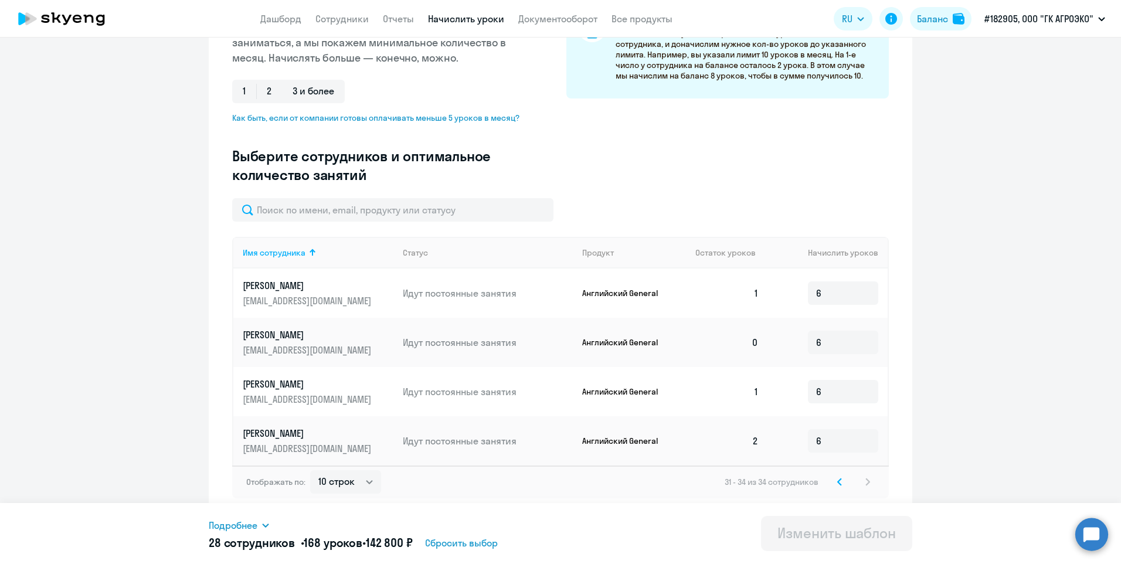
scroll to position [230, 0]
click at [837, 486] on icon at bounding box center [839, 482] width 5 height 8
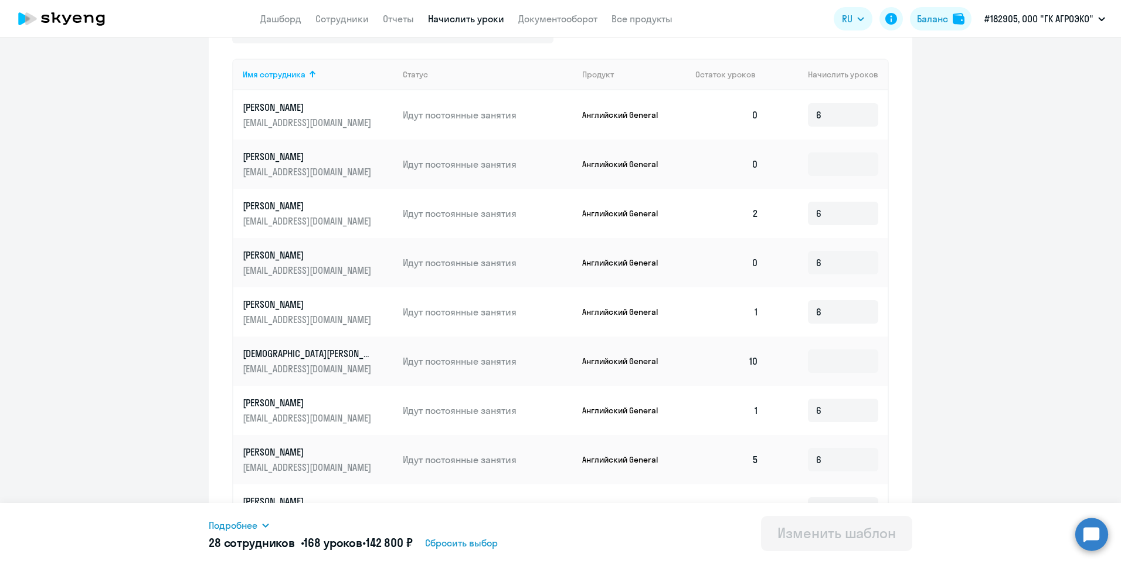
scroll to position [349, 0]
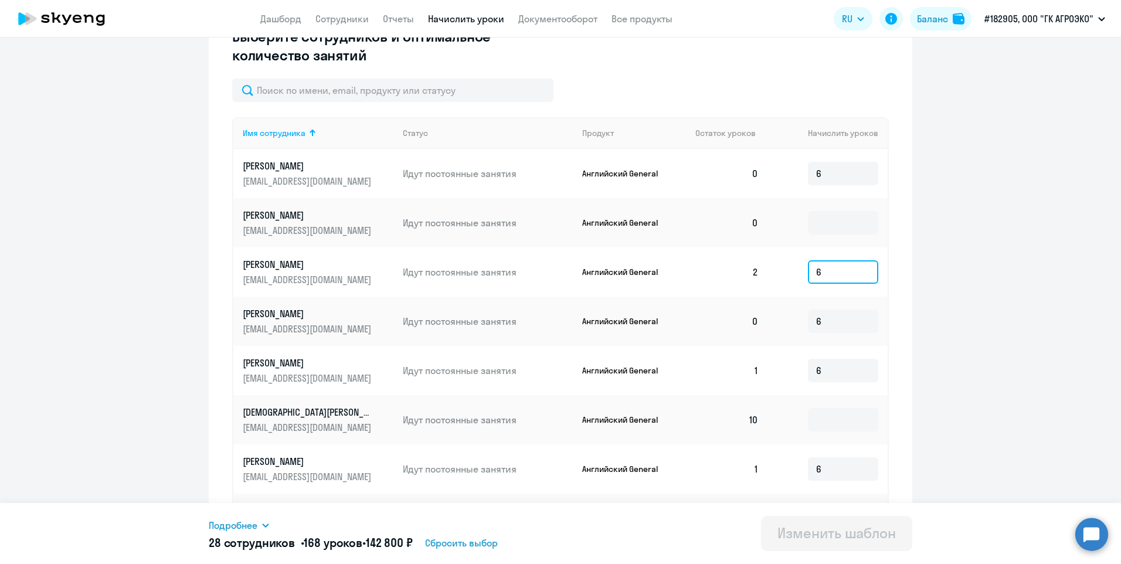
click at [831, 276] on input "6" at bounding box center [843, 271] width 70 height 23
drag, startPoint x: 827, startPoint y: 275, endPoint x: 808, endPoint y: 273, distance: 19.5
click at [808, 273] on input "6" at bounding box center [843, 271] width 70 height 23
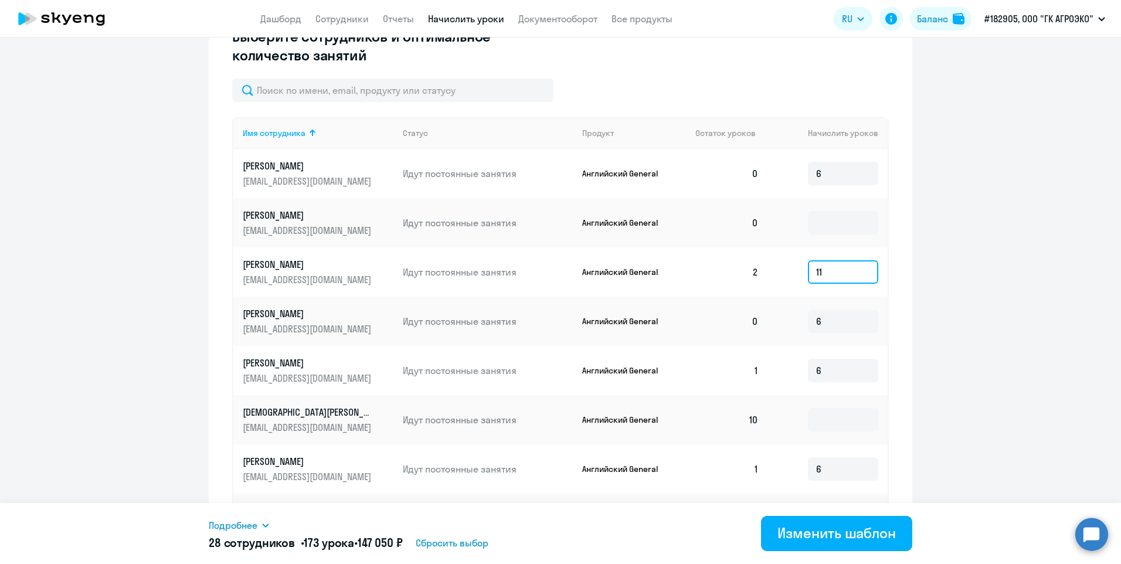
type input "11"
click at [1023, 265] on ng-component "Изменение шаблона Доначисления до 6 уроков Дата следующего автоматического начи…" at bounding box center [560, 199] width 1121 height 987
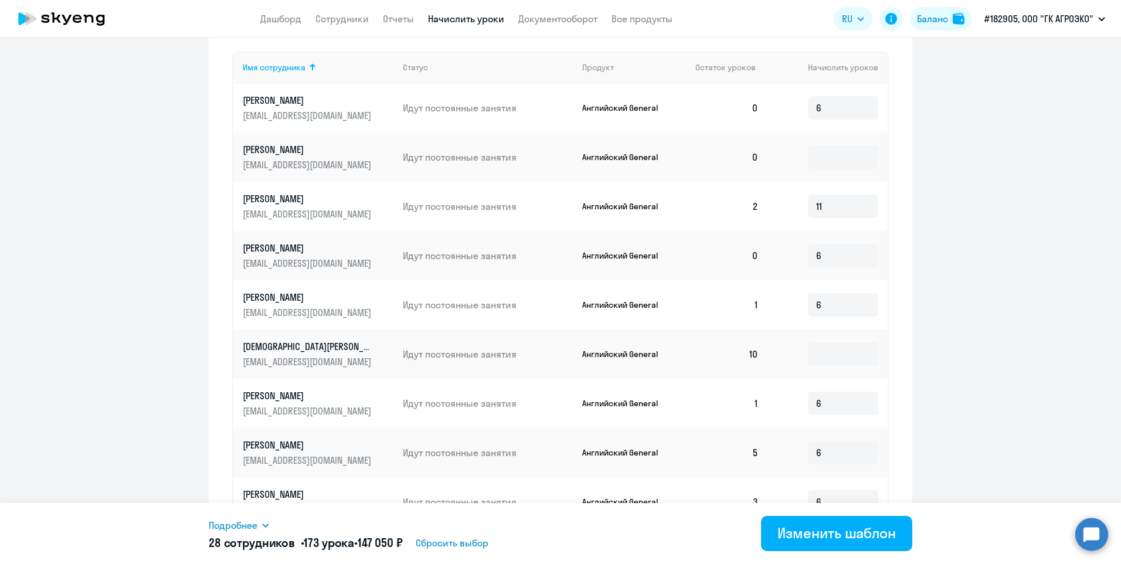
scroll to position [525, 0]
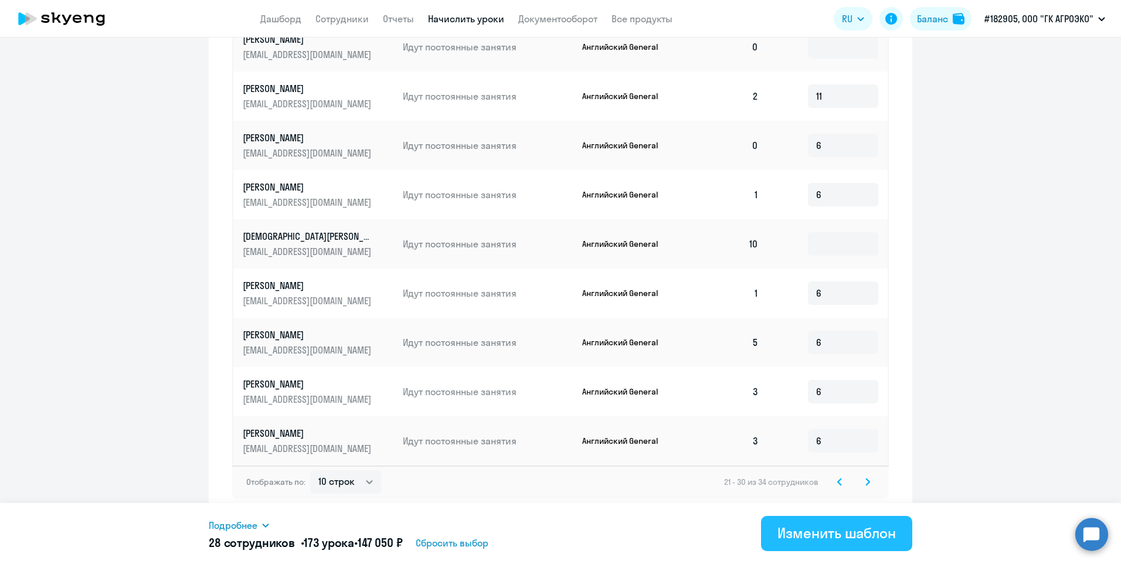
click at [811, 534] on div "Изменить шаблон" at bounding box center [837, 533] width 118 height 19
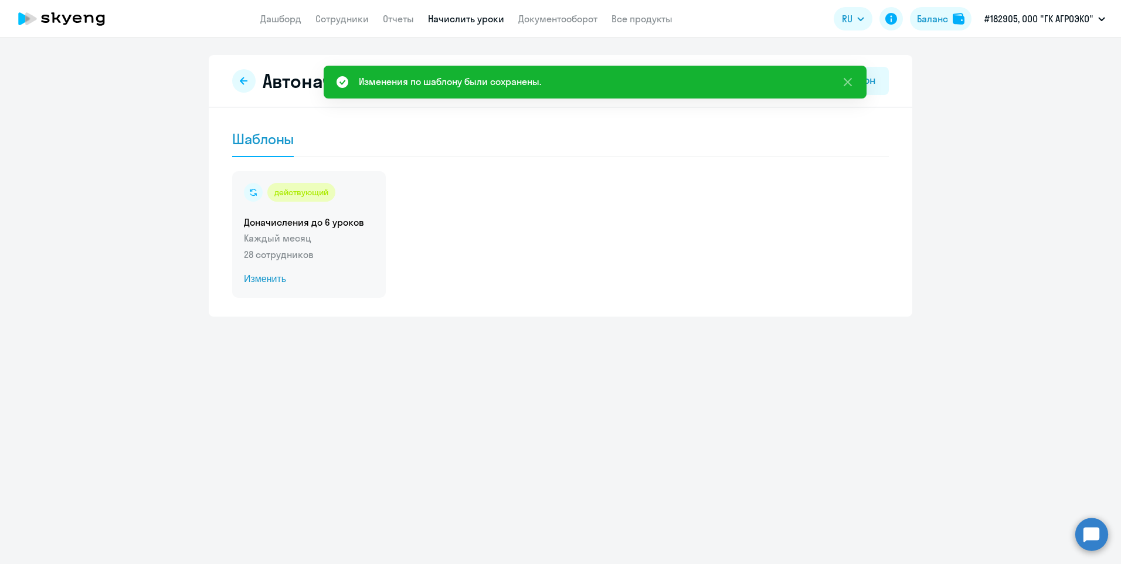
click at [269, 279] on span "Изменить" at bounding box center [309, 279] width 130 height 14
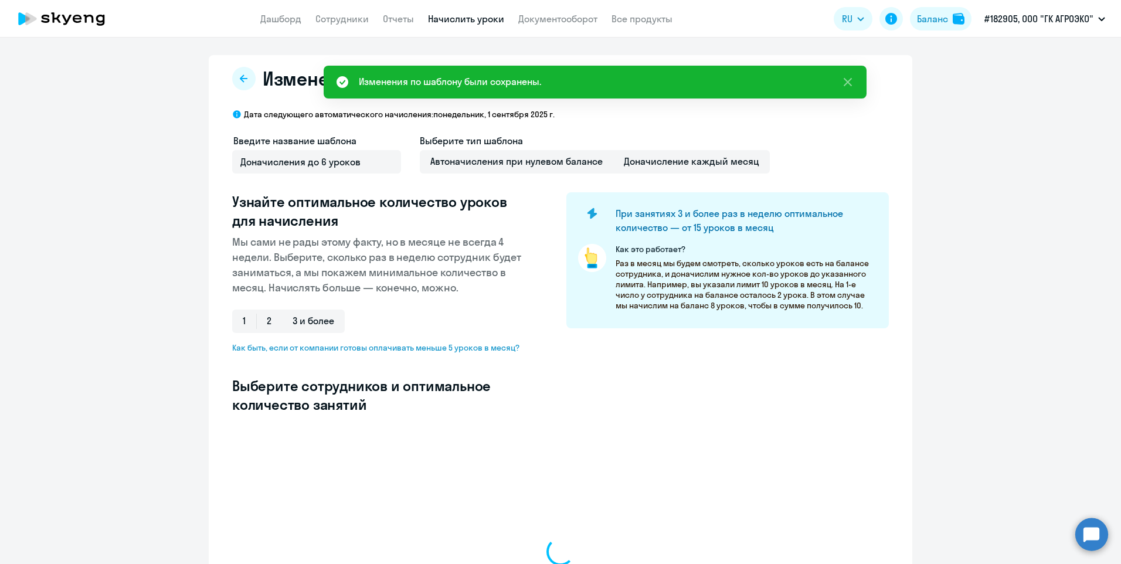
select select "10"
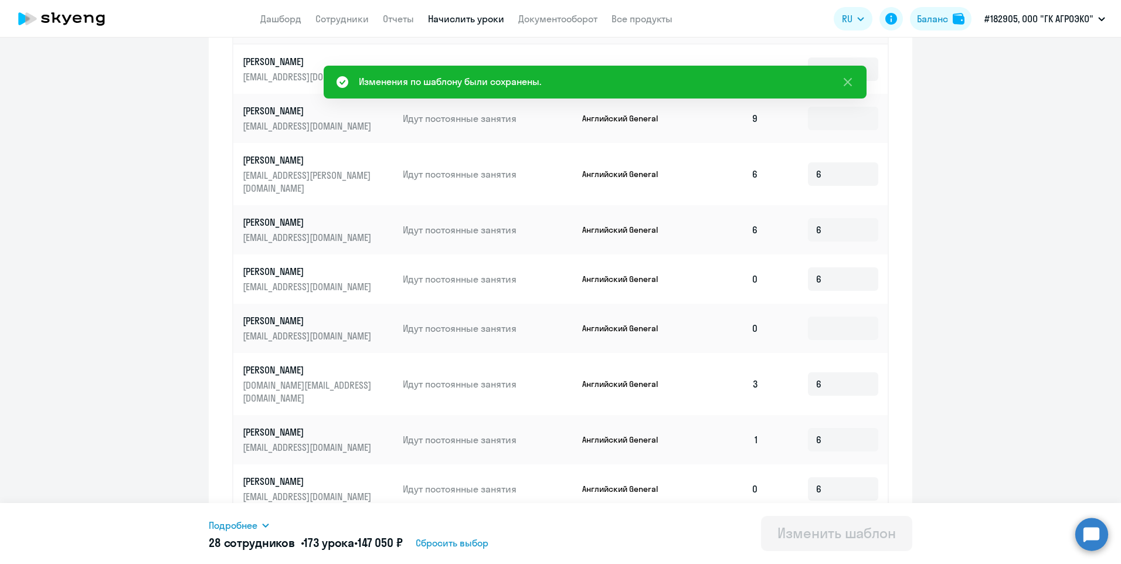
scroll to position [525, 0]
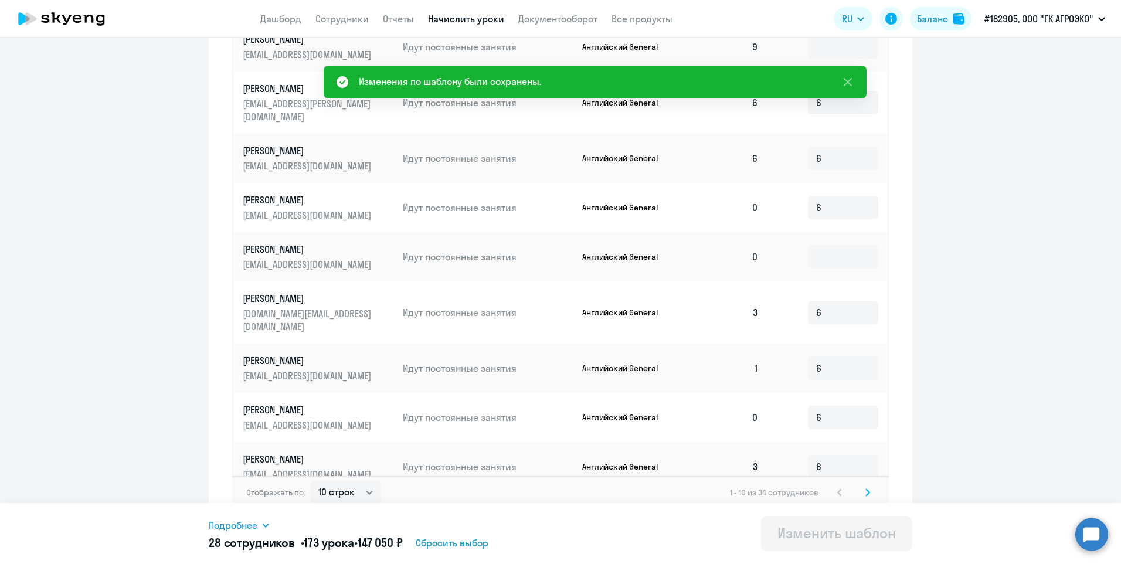
click at [867, 486] on svg-icon at bounding box center [868, 493] width 14 height 14
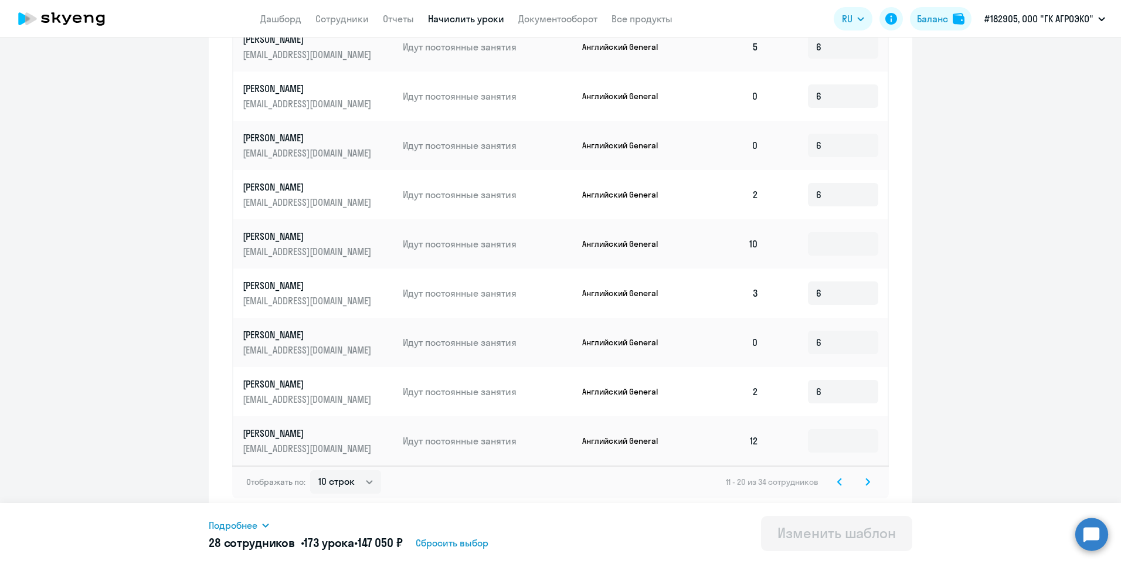
click at [865, 488] on svg-icon at bounding box center [868, 482] width 14 height 14
click at [865, 487] on svg-icon at bounding box center [868, 482] width 14 height 14
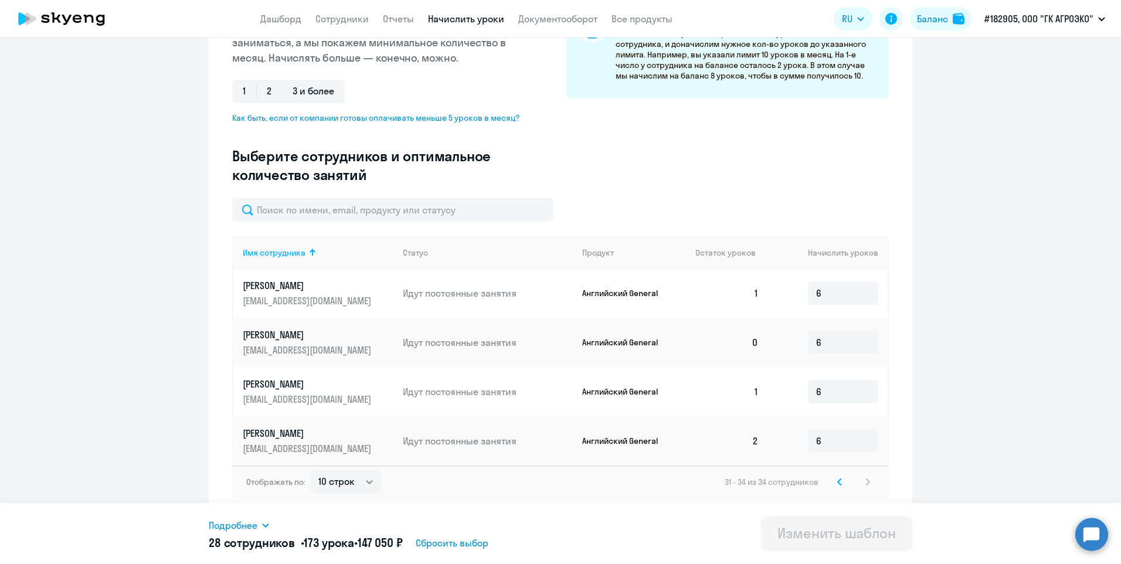
scroll to position [230, 0]
click at [833, 486] on svg-icon at bounding box center [840, 482] width 14 height 14
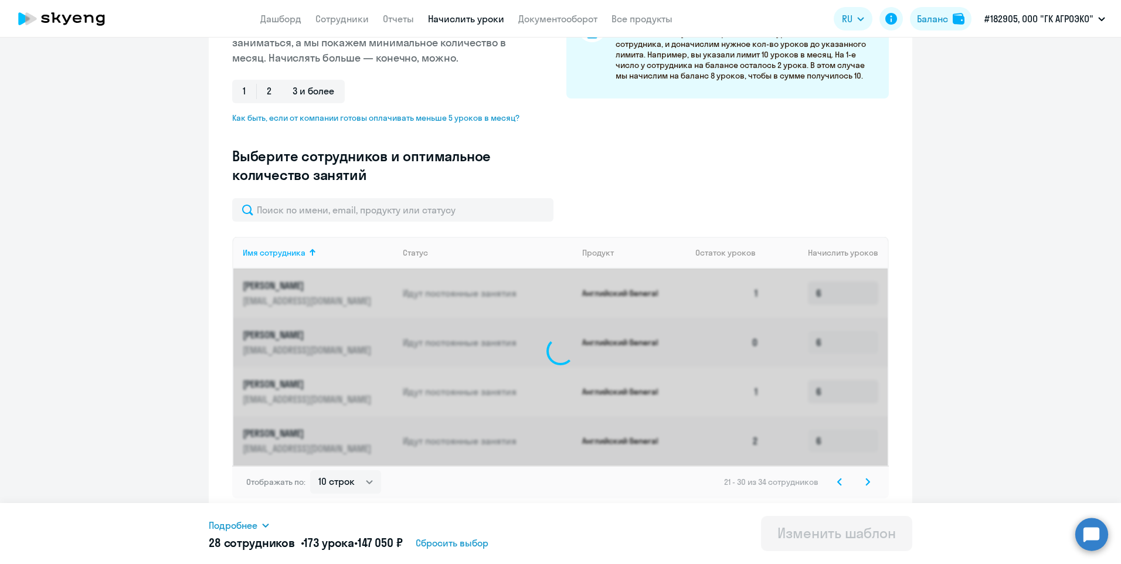
scroll to position [525, 0]
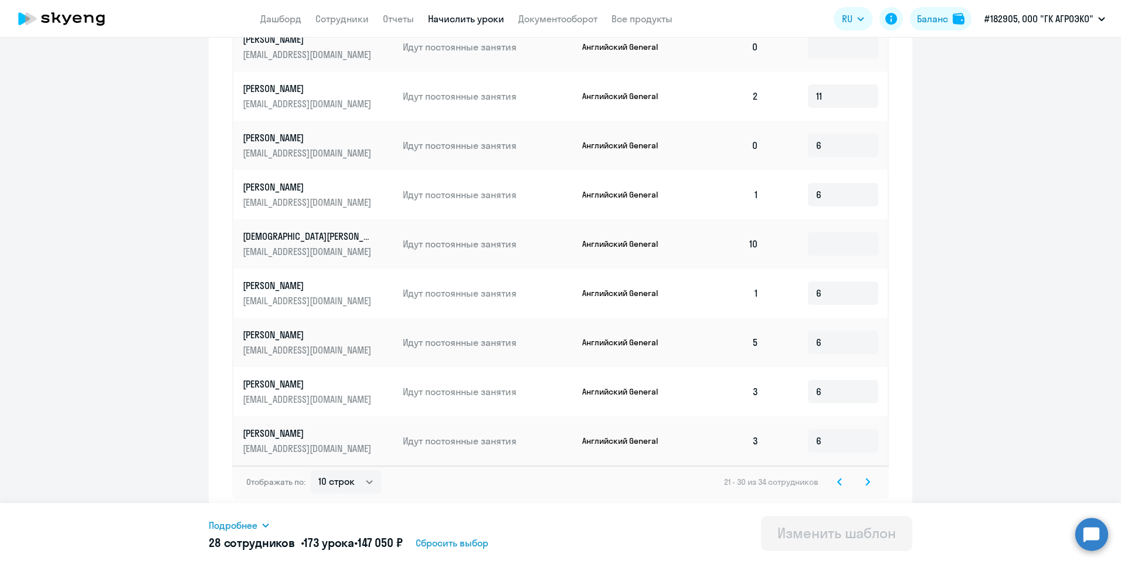
click at [833, 484] on svg-icon at bounding box center [840, 482] width 14 height 14
click at [837, 483] on icon at bounding box center [839, 482] width 5 height 8
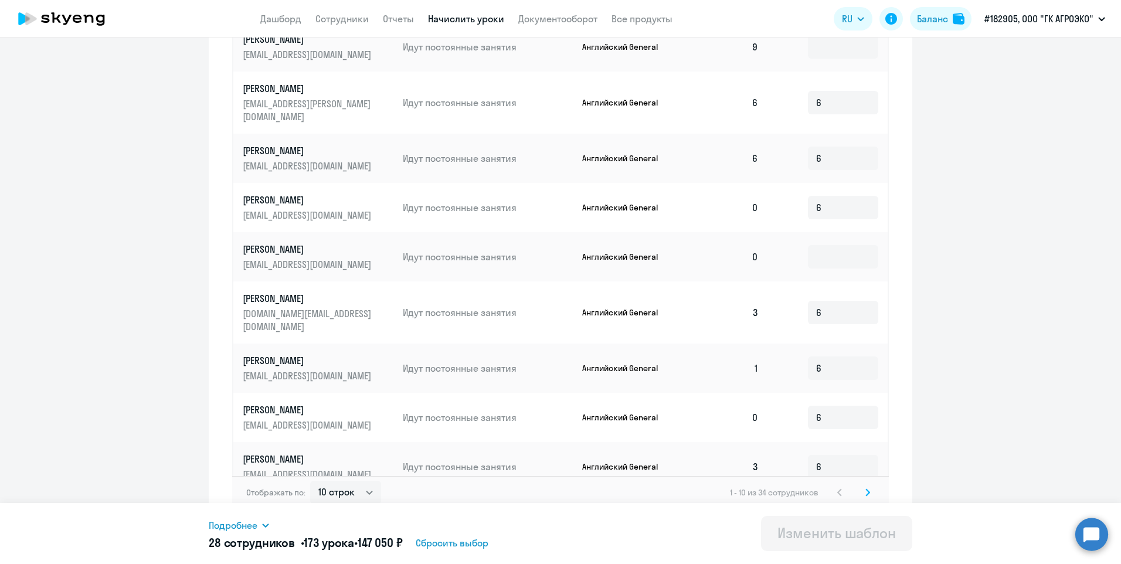
click at [865, 488] on icon at bounding box center [867, 492] width 5 height 8
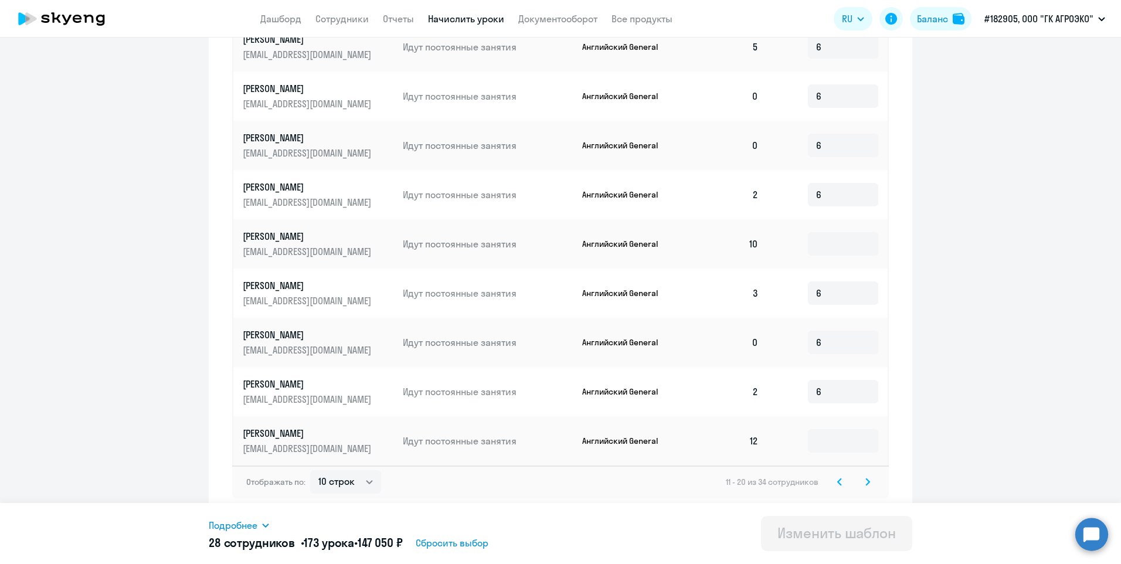
click at [865, 486] on svg-icon at bounding box center [868, 482] width 14 height 14
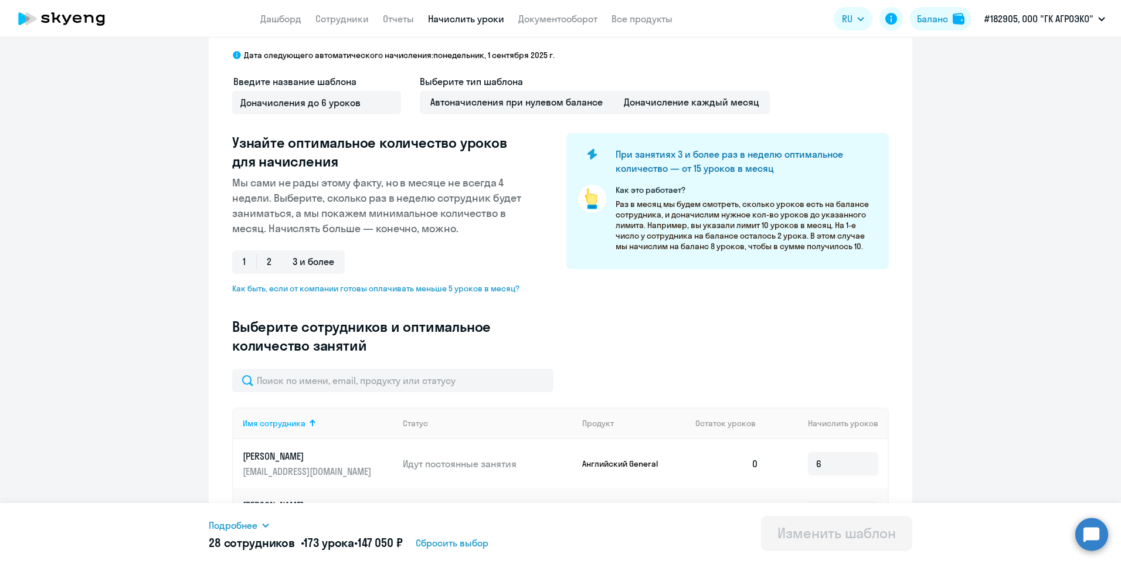
scroll to position [0, 0]
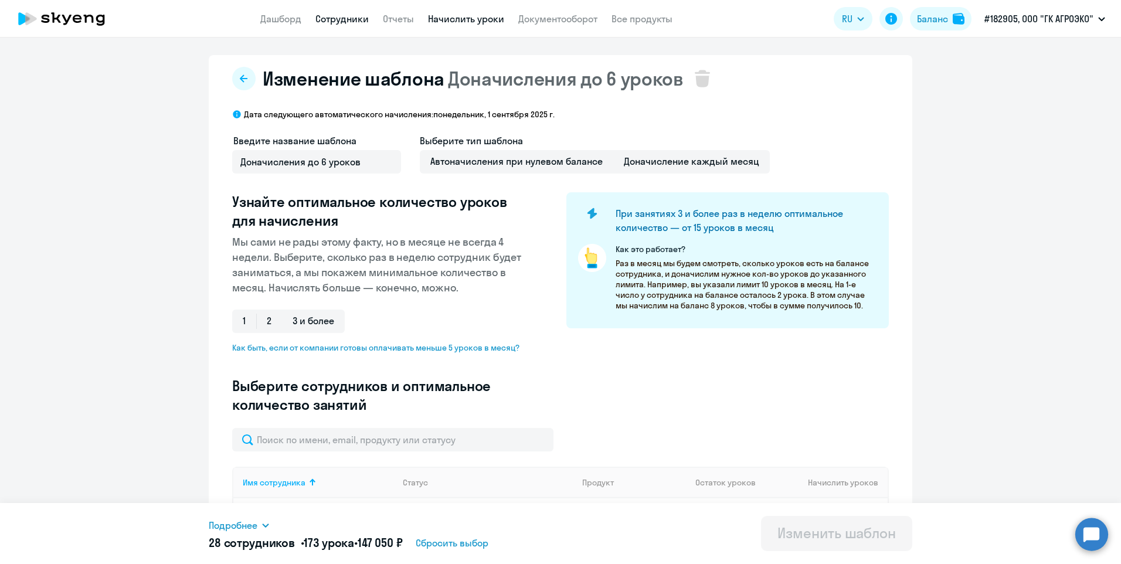
click at [351, 20] on link "Сотрудники" at bounding box center [341, 19] width 53 height 12
select select "30"
